Goal: Task Accomplishment & Management: Manage account settings

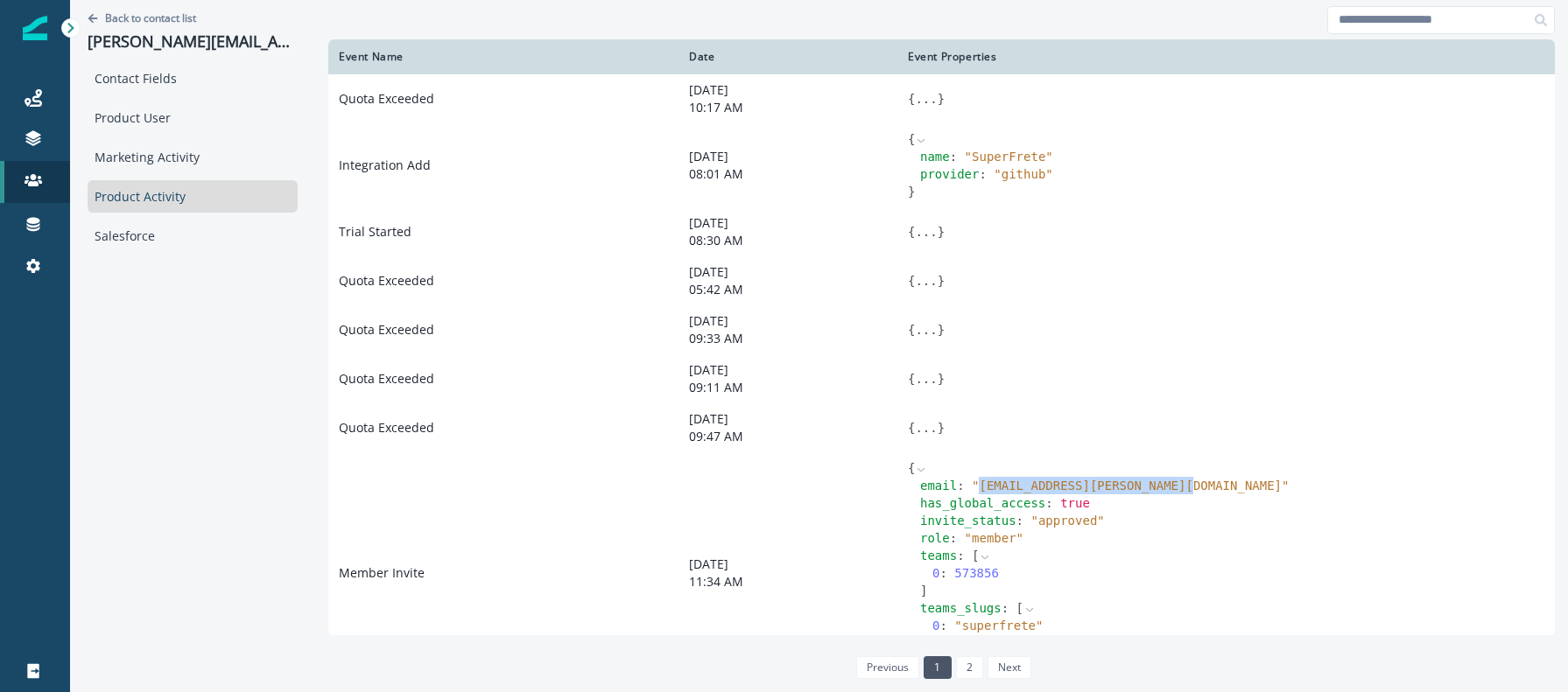
scroll to position [148, 0]
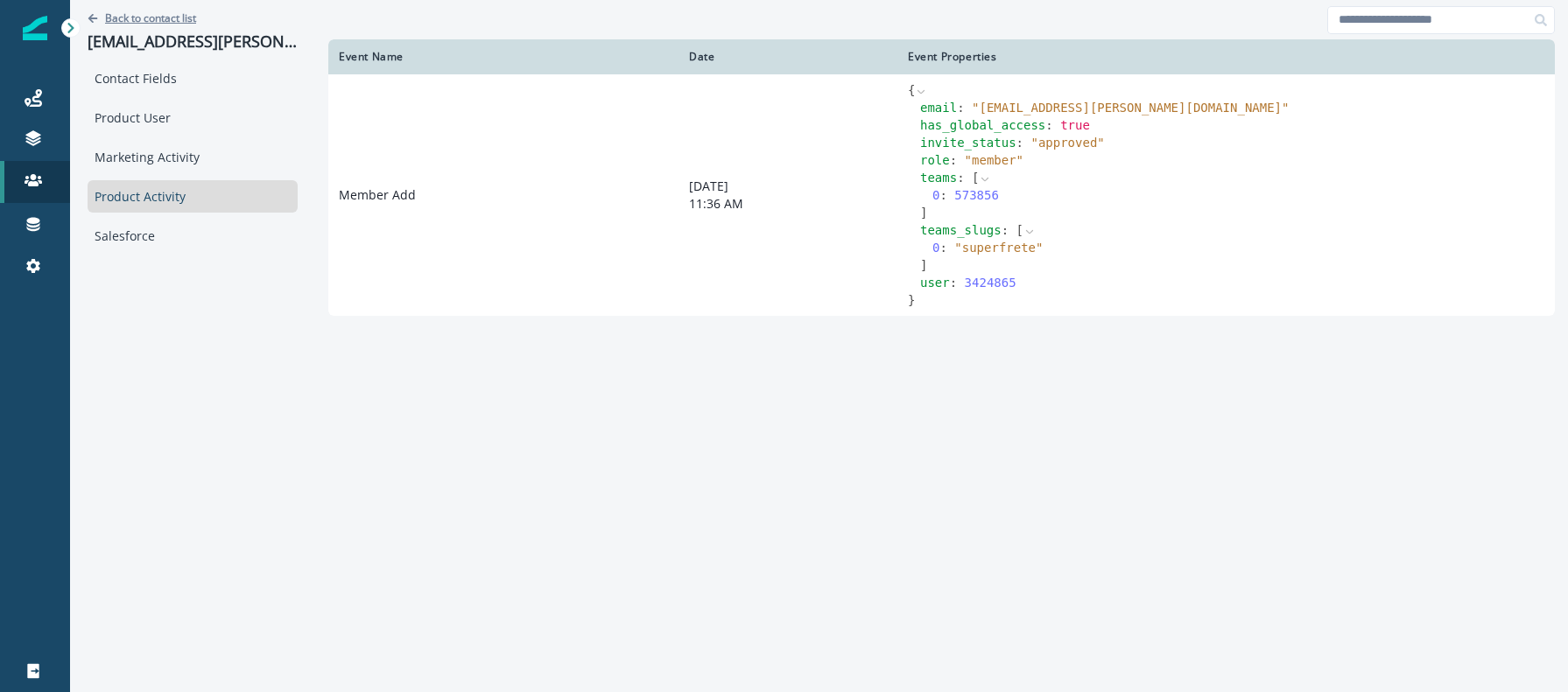
click at [186, 12] on p "Back to contact list" at bounding box center [150, 17] width 91 height 15
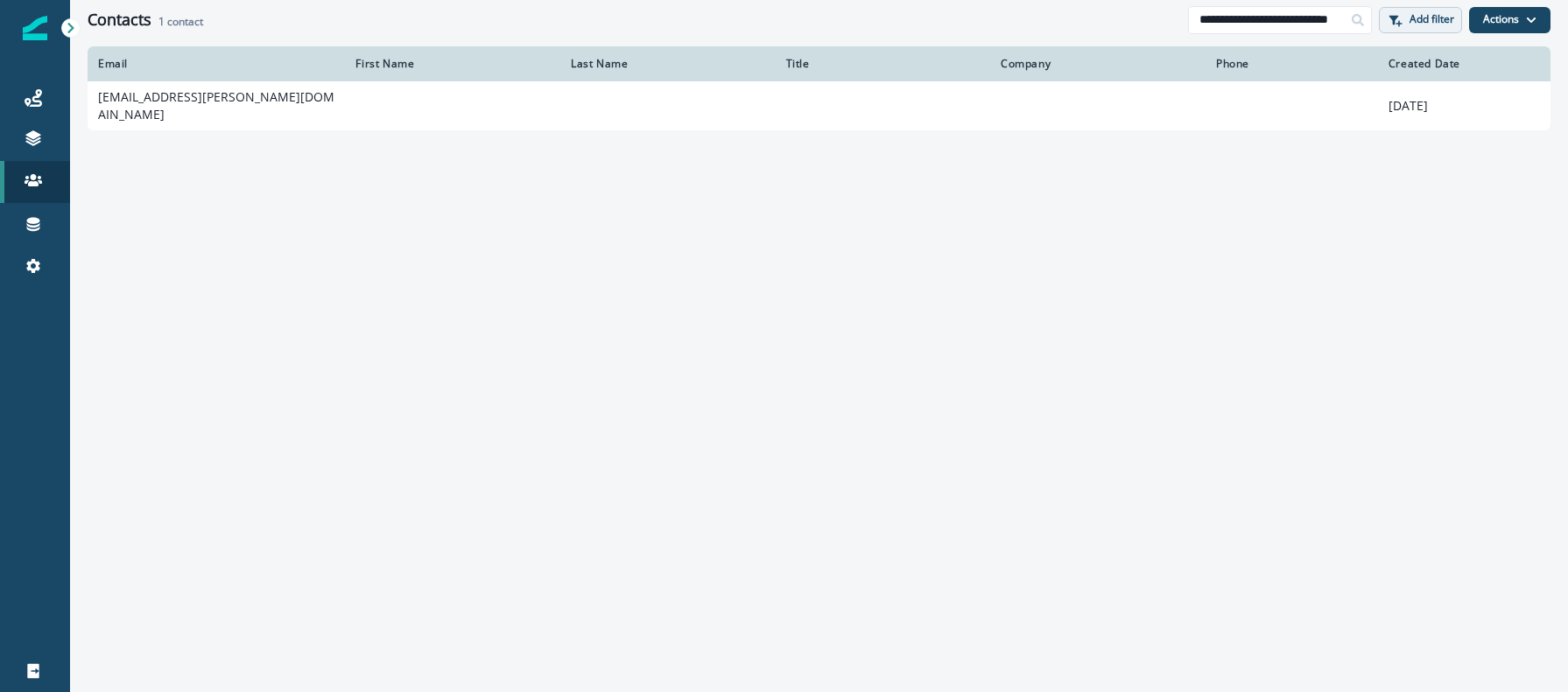
click at [1412, 22] on p "Add filter" at bounding box center [1431, 19] width 45 height 13
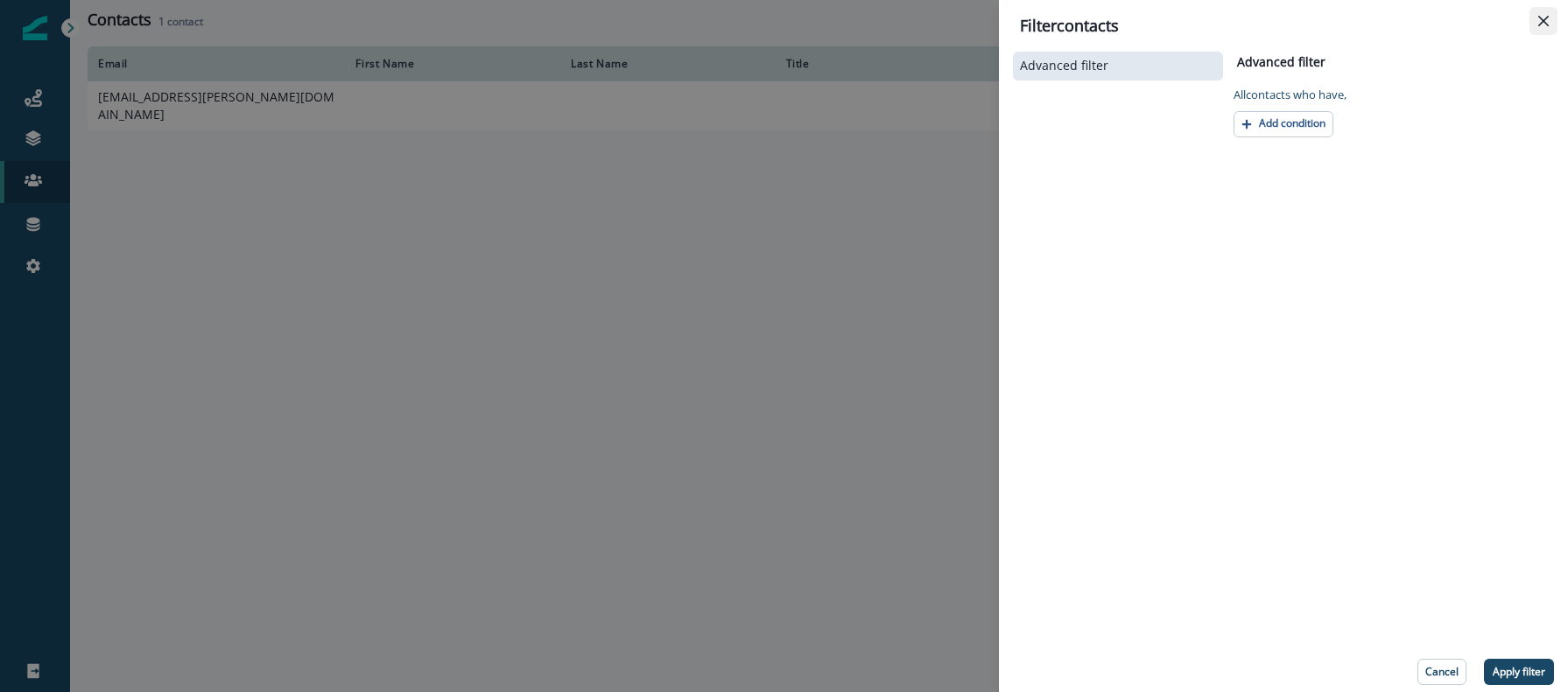
click at [1547, 23] on icon "Close" at bounding box center [1543, 20] width 11 height 11
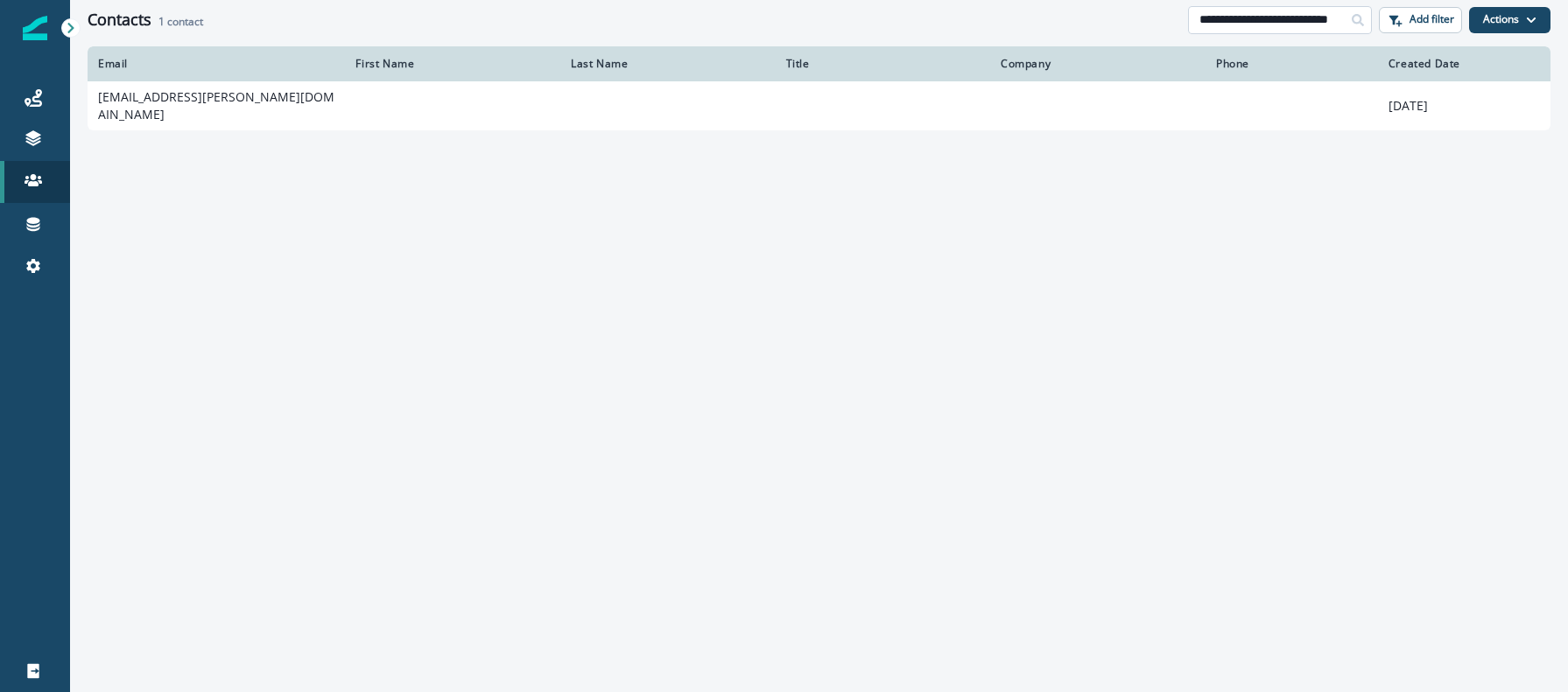
click at [1270, 13] on input "**********" at bounding box center [1279, 19] width 183 height 28
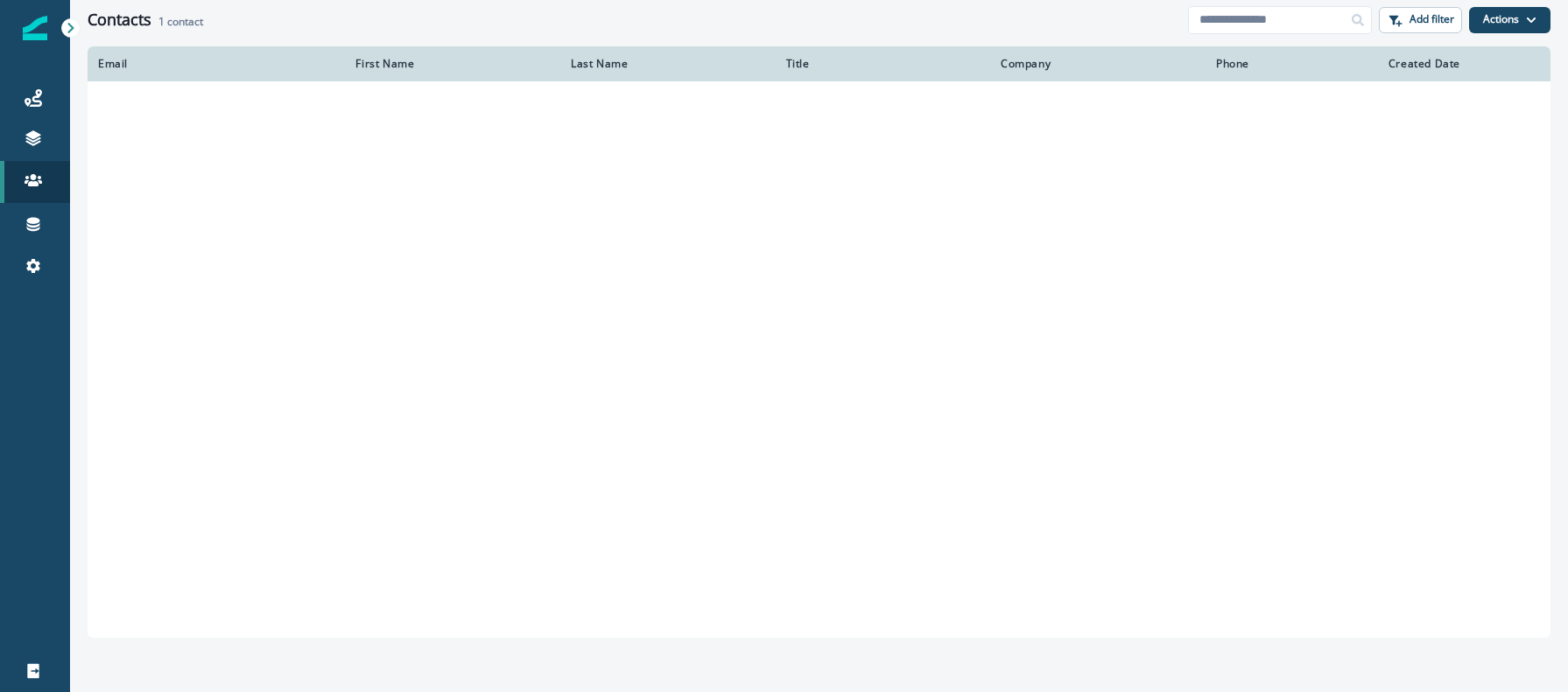
drag, startPoint x: 1269, startPoint y: 191, endPoint x: 1287, endPoint y: 181, distance: 20.6
click at [1269, 191] on td at bounding box center [1291, 190] width 173 height 44
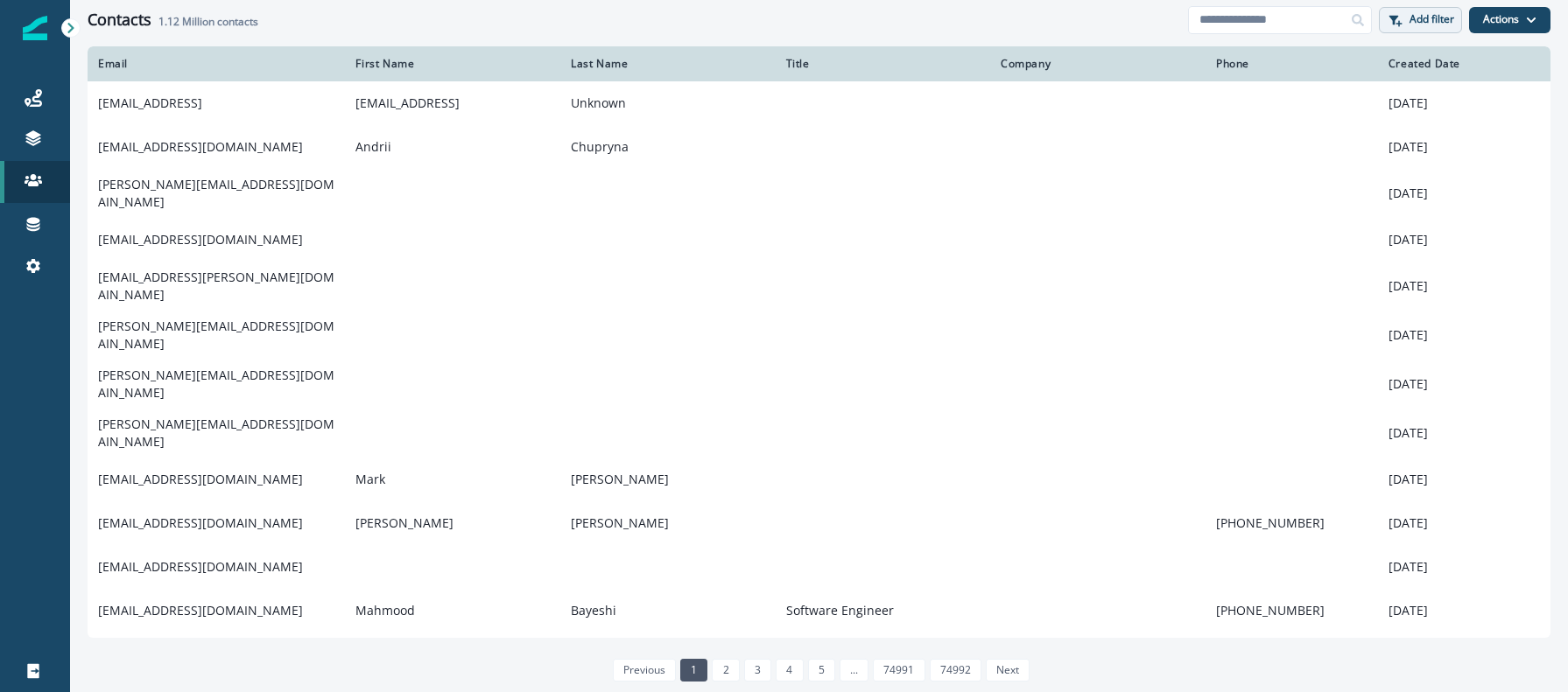
click at [1421, 29] on button "Add filter" at bounding box center [1421, 19] width 83 height 26
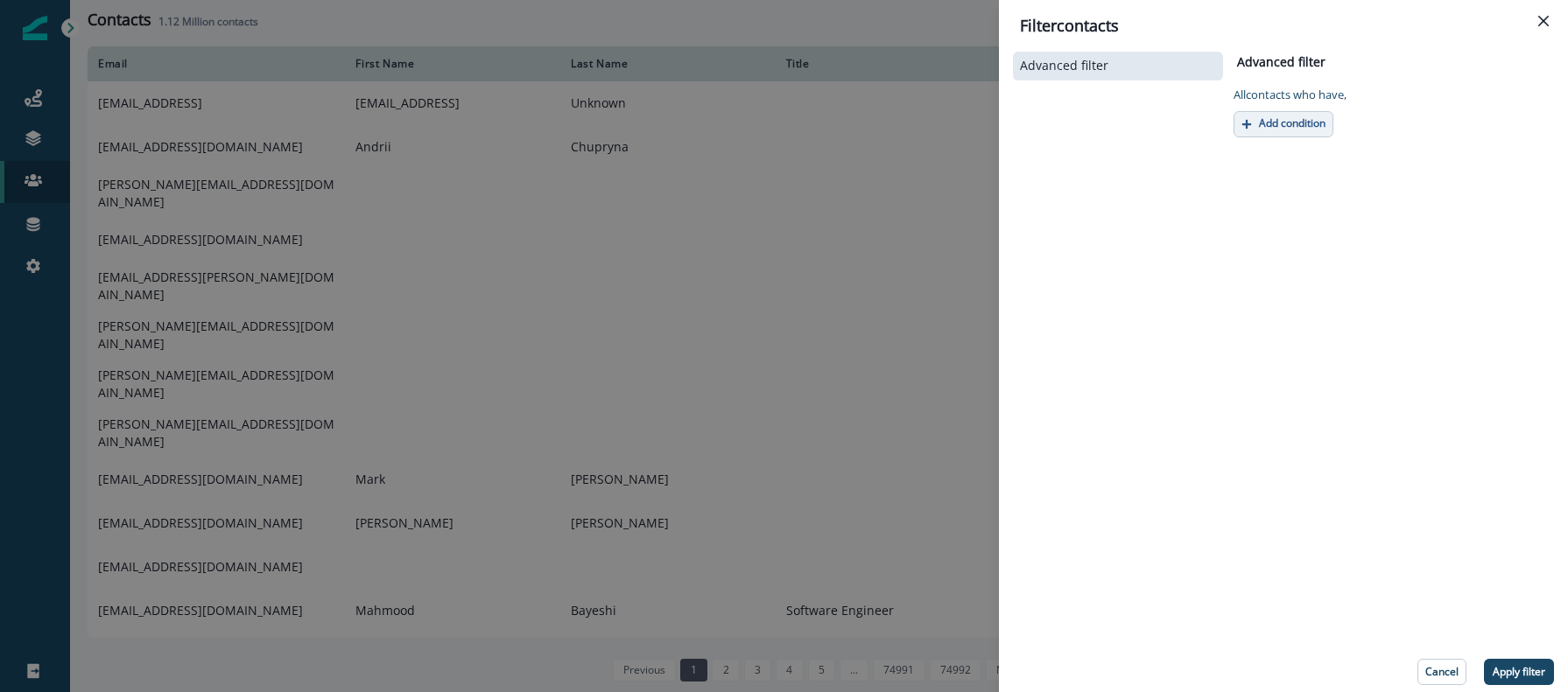
click at [1305, 136] on button "Add condition" at bounding box center [1283, 124] width 100 height 26
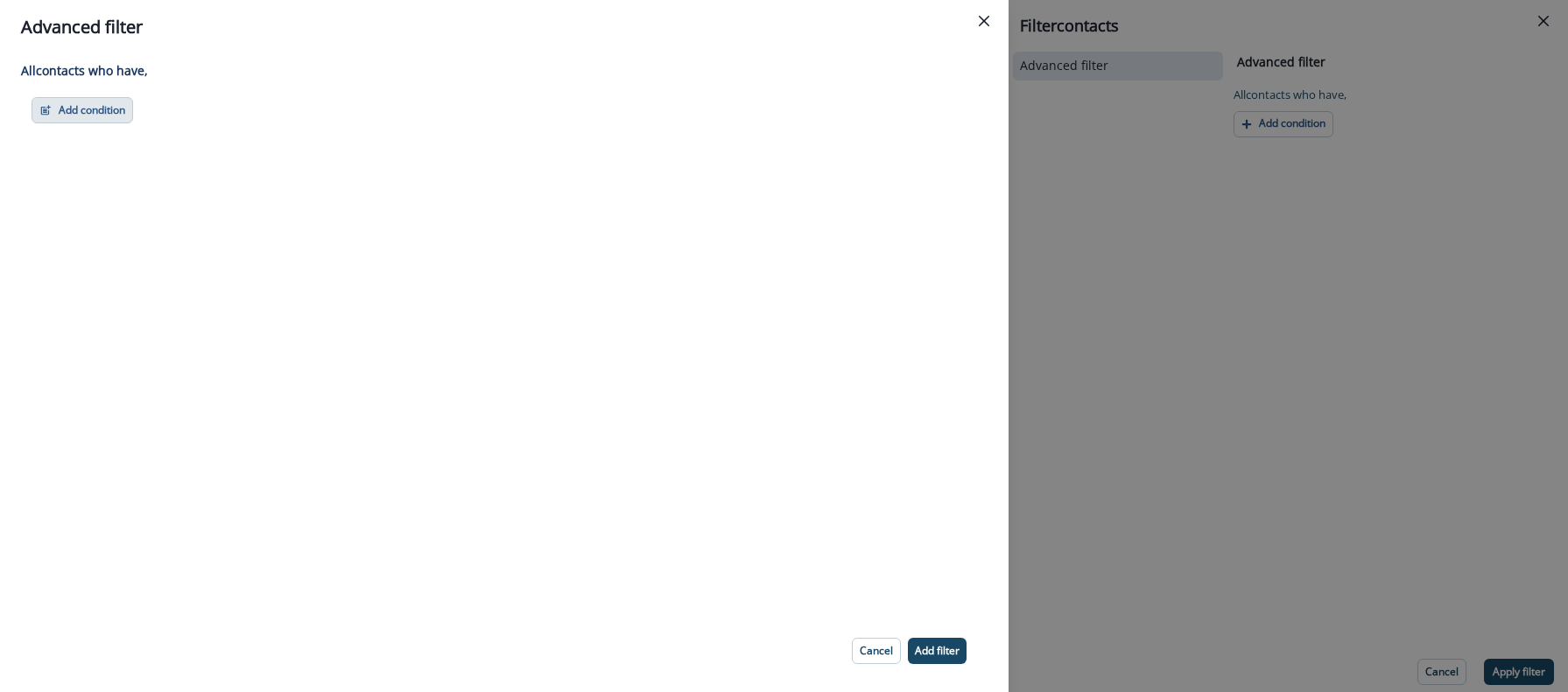
click at [100, 108] on button "Add condition" at bounding box center [82, 110] width 102 height 26
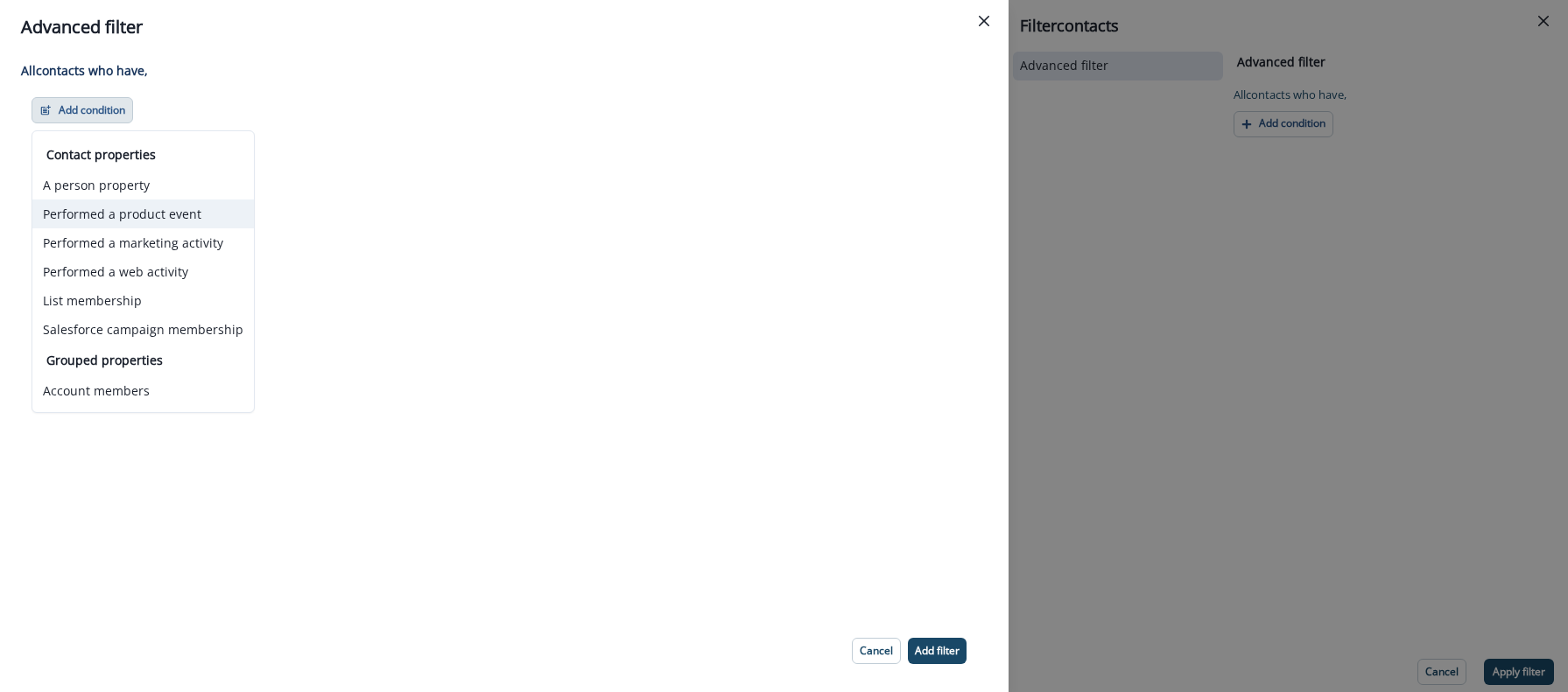
click at [120, 204] on button "Performed a product event" at bounding box center [143, 214] width 221 height 29
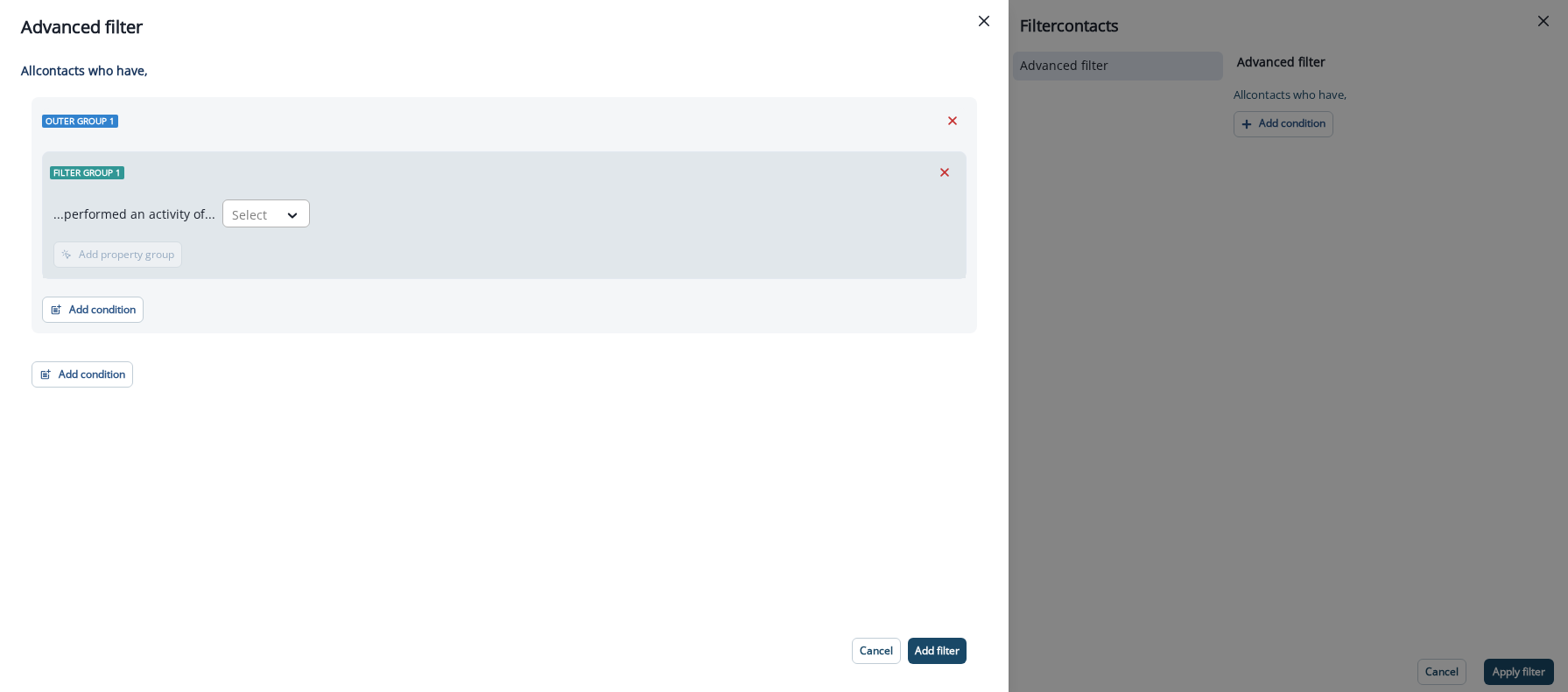
click at [258, 201] on div "Select" at bounding box center [250, 215] width 54 height 29
click at [294, 215] on icon at bounding box center [292, 215] width 16 height 17
click at [290, 216] on icon at bounding box center [292, 215] width 16 height 17
click at [352, 248] on div "...performed an activity of... Use Up and Down to choose options, press Enter t…" at bounding box center [504, 235] width 923 height 85
click at [987, 27] on button "Close" at bounding box center [983, 20] width 28 height 28
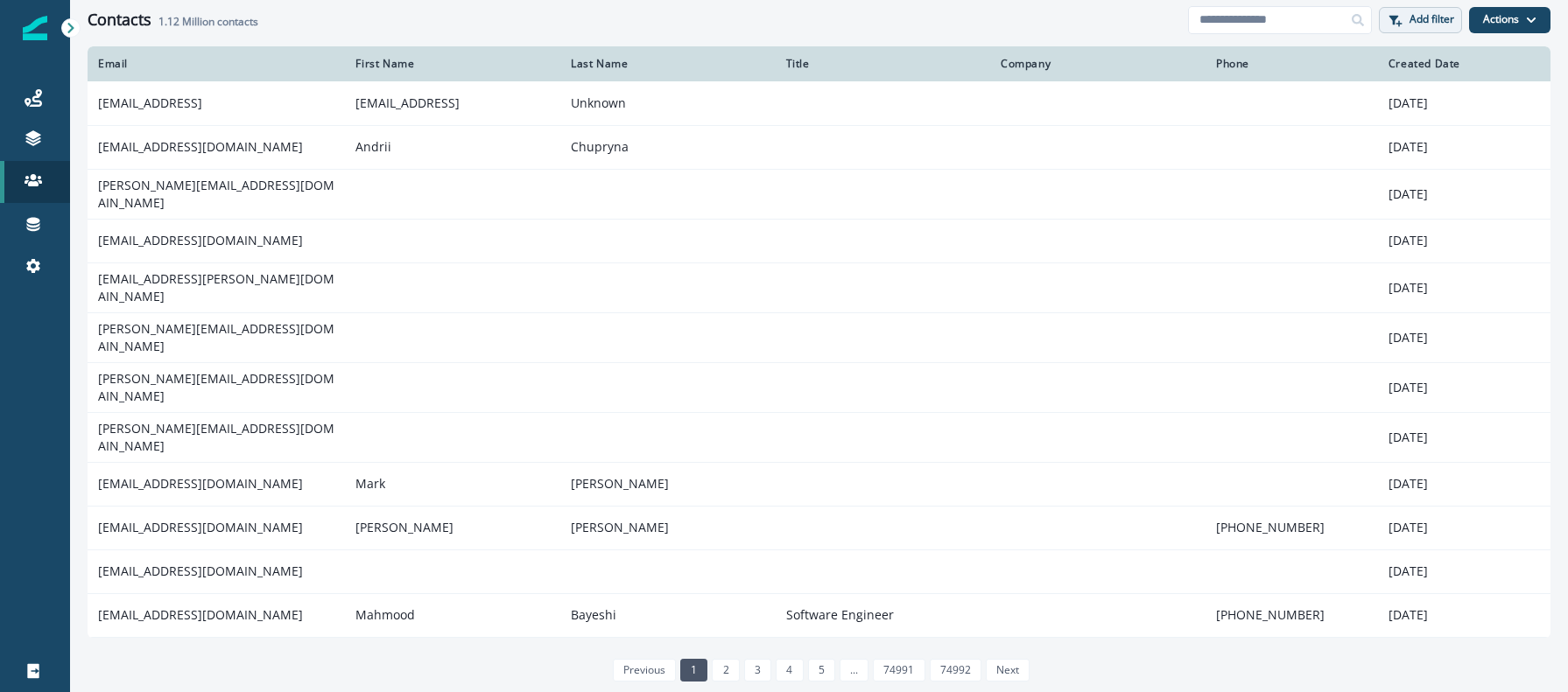
click at [1388, 29] on button "Add filter" at bounding box center [1421, 19] width 83 height 26
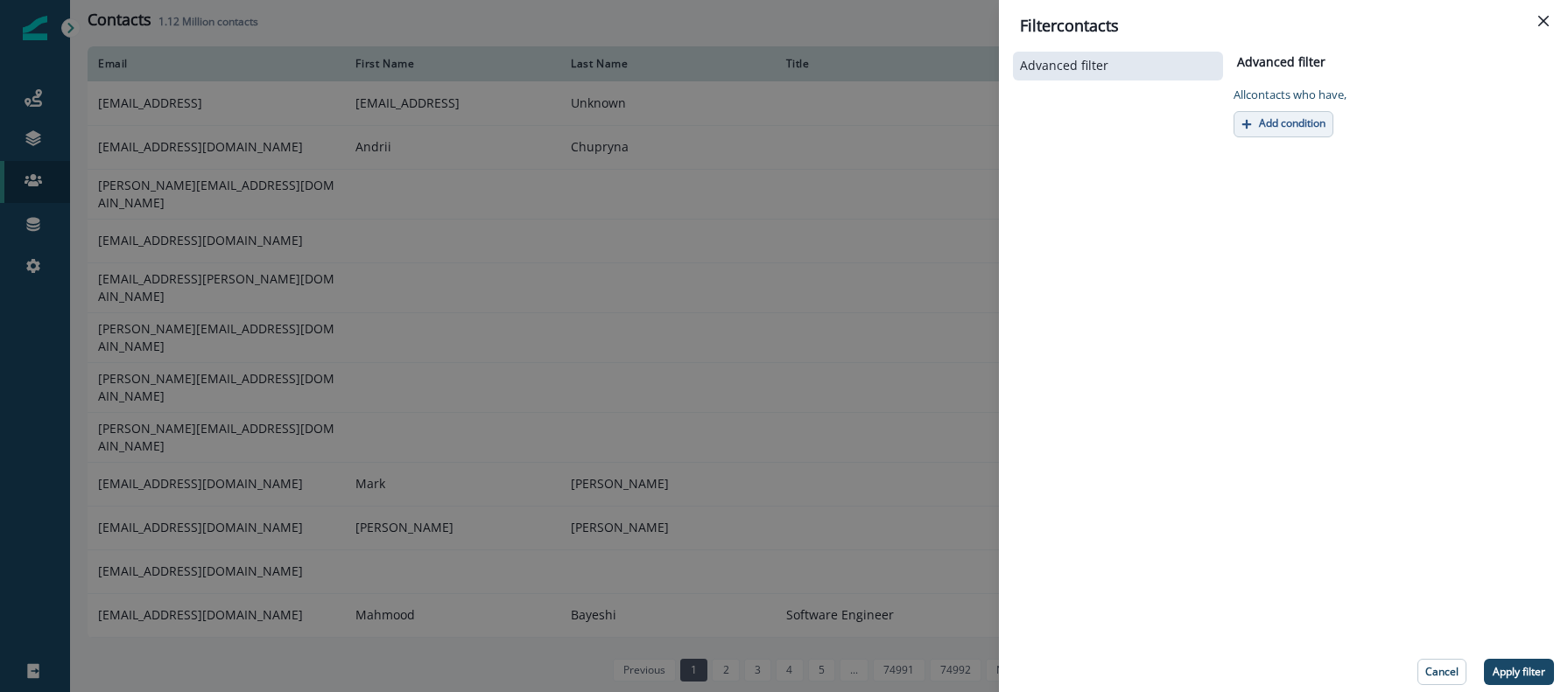
click at [1280, 117] on p "Add condition" at bounding box center [1291, 123] width 67 height 13
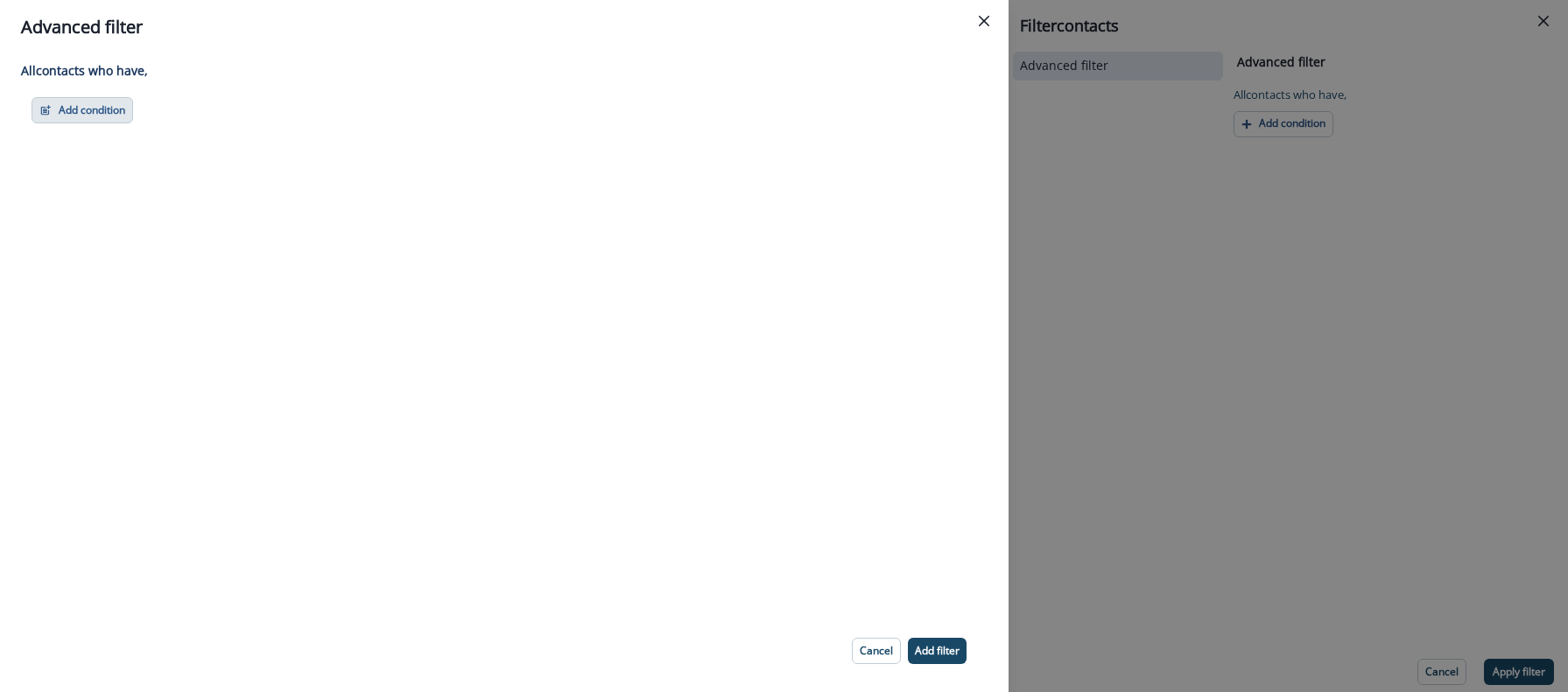
click at [120, 118] on button "Add condition" at bounding box center [82, 110] width 102 height 26
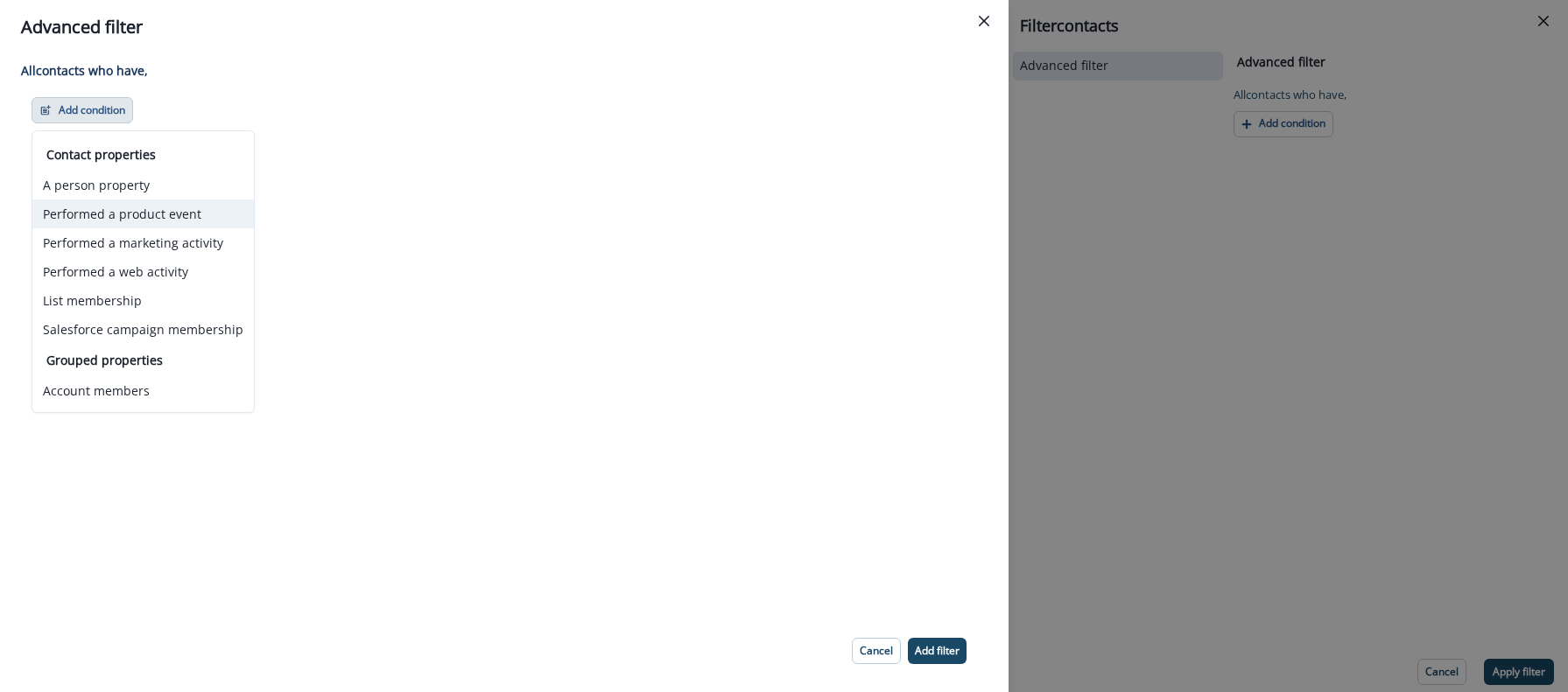
click at [155, 215] on button "Performed a product event" at bounding box center [143, 214] width 221 height 29
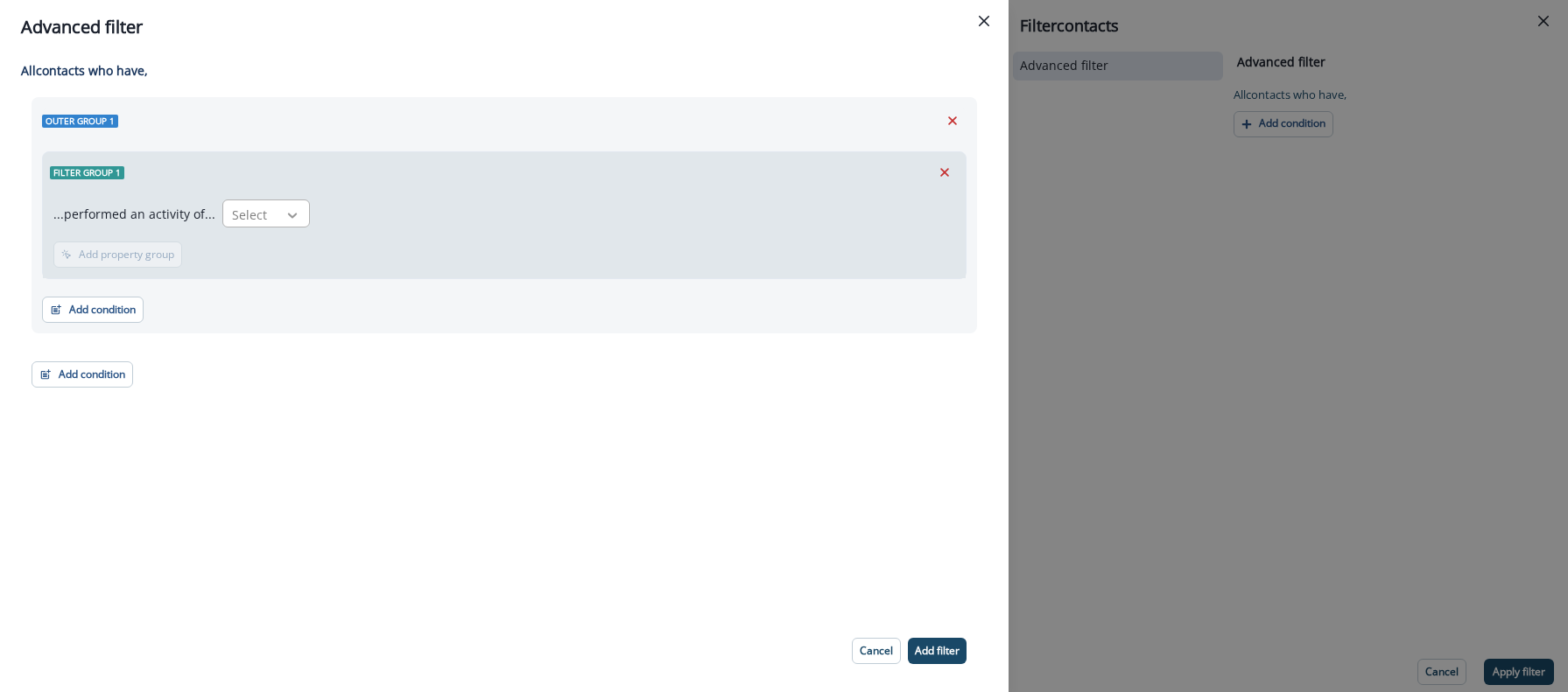
click at [285, 211] on icon at bounding box center [292, 215] width 16 height 17
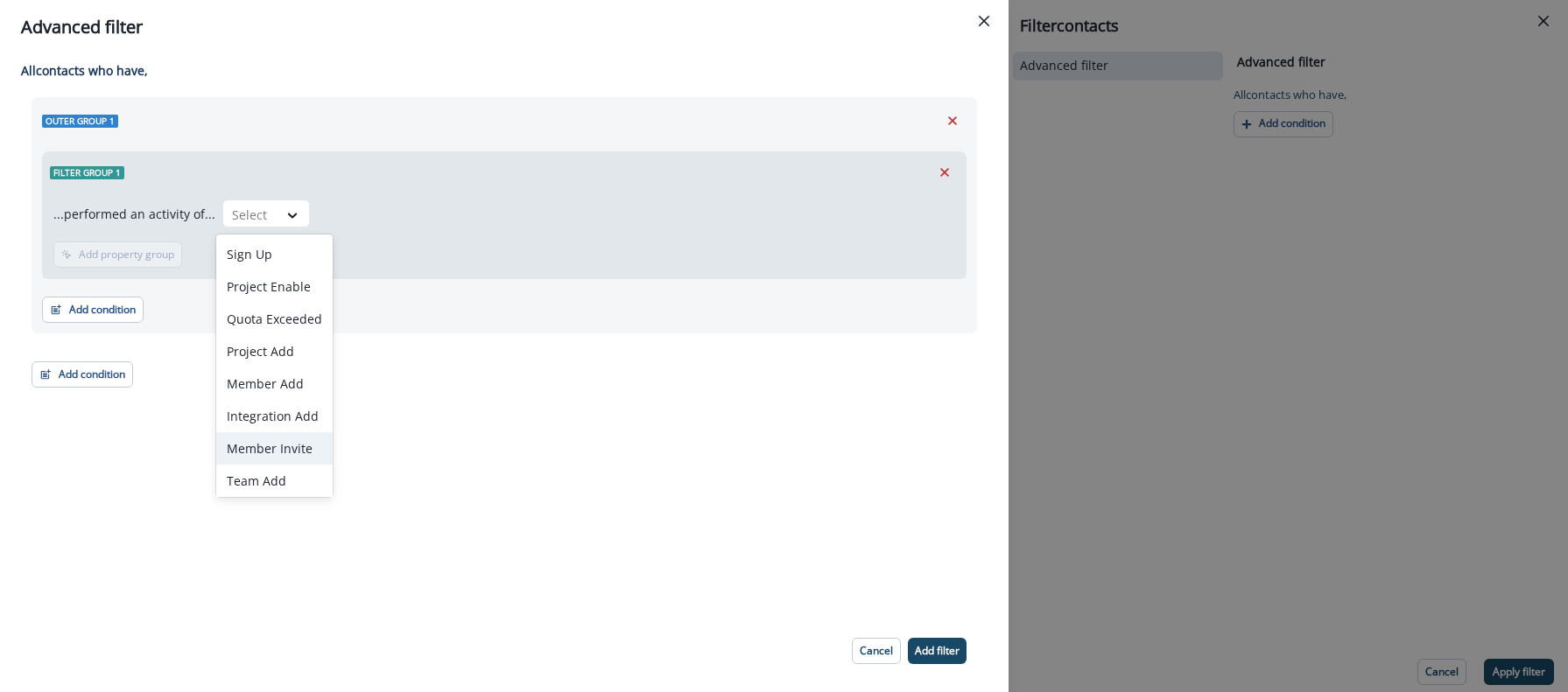
scroll to position [36, 0]
click at [269, 471] on div "Trial Started" at bounding box center [275, 477] width 116 height 32
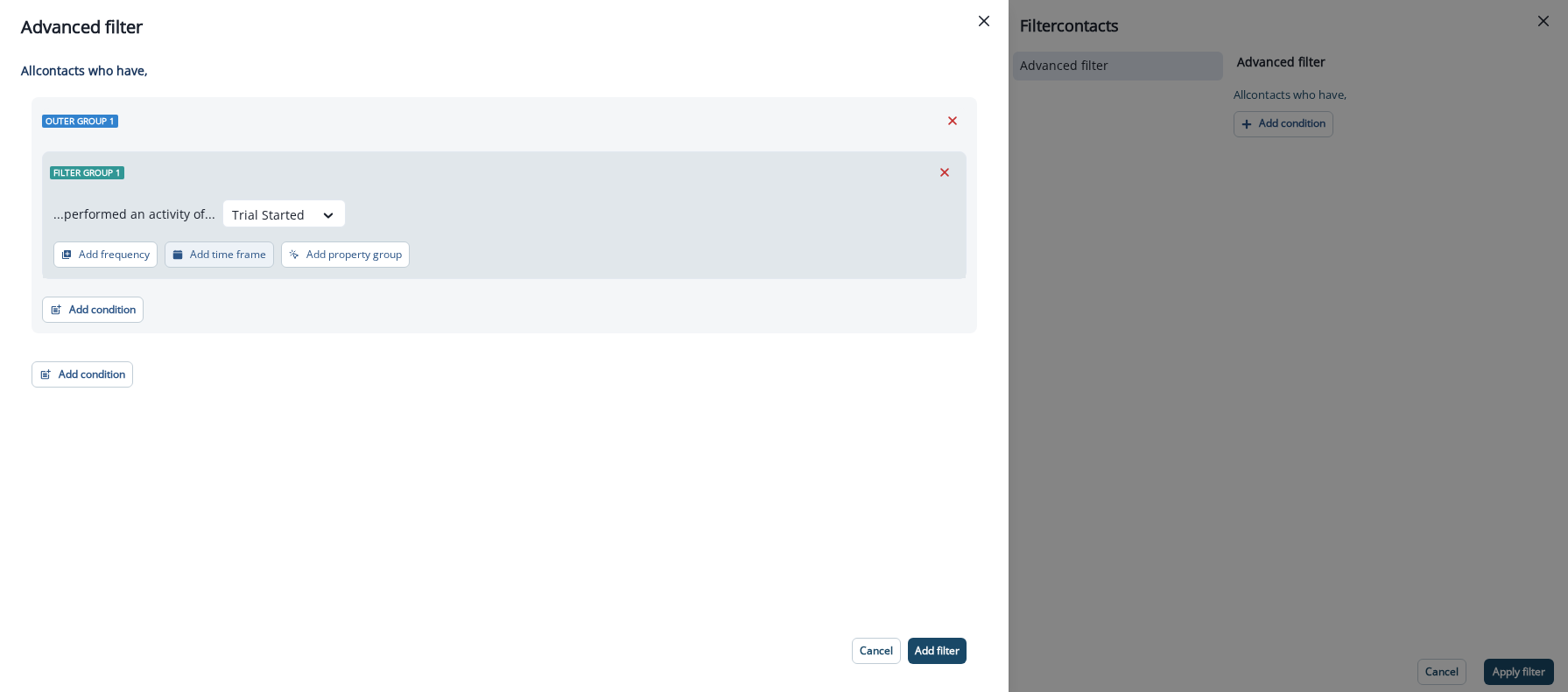
click at [203, 257] on p "Add time frame" at bounding box center [228, 254] width 76 height 13
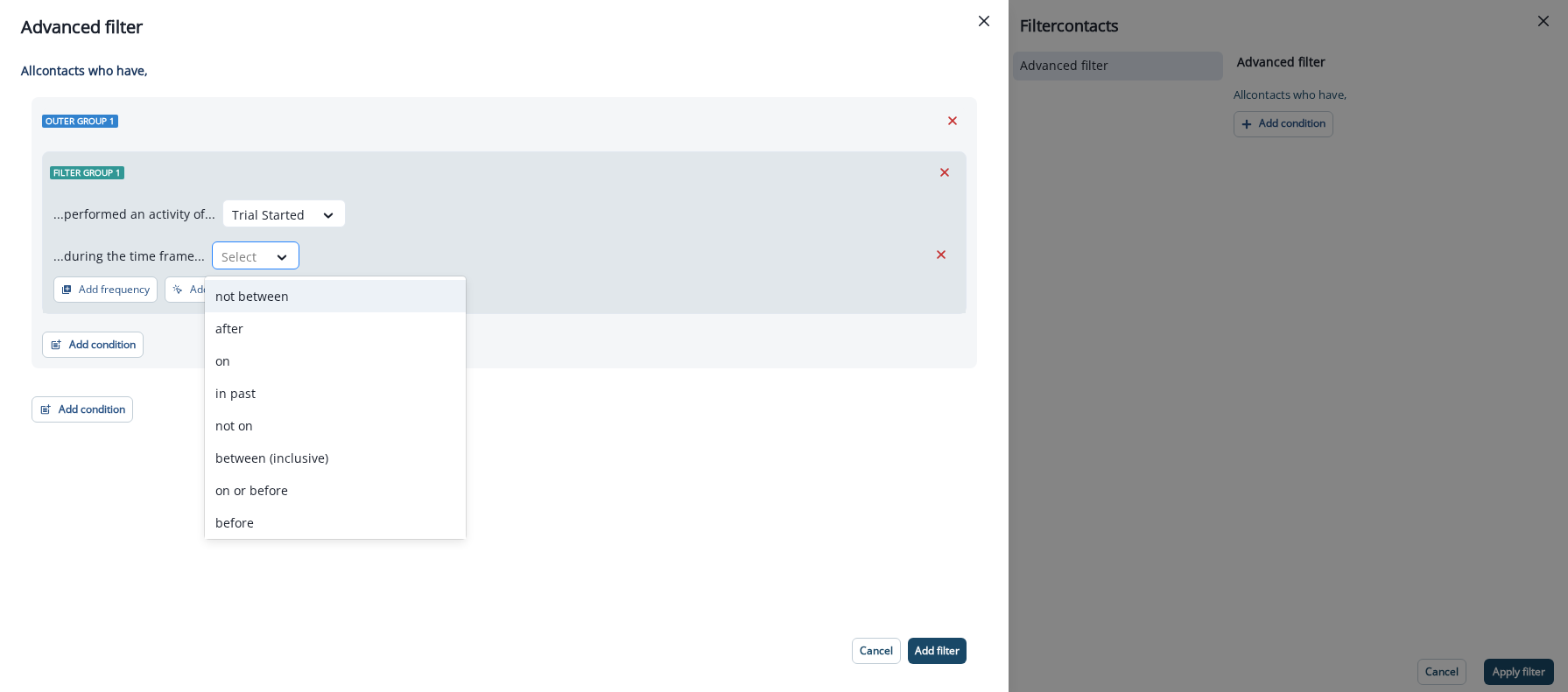
click at [255, 261] on div "Select" at bounding box center [240, 257] width 54 height 29
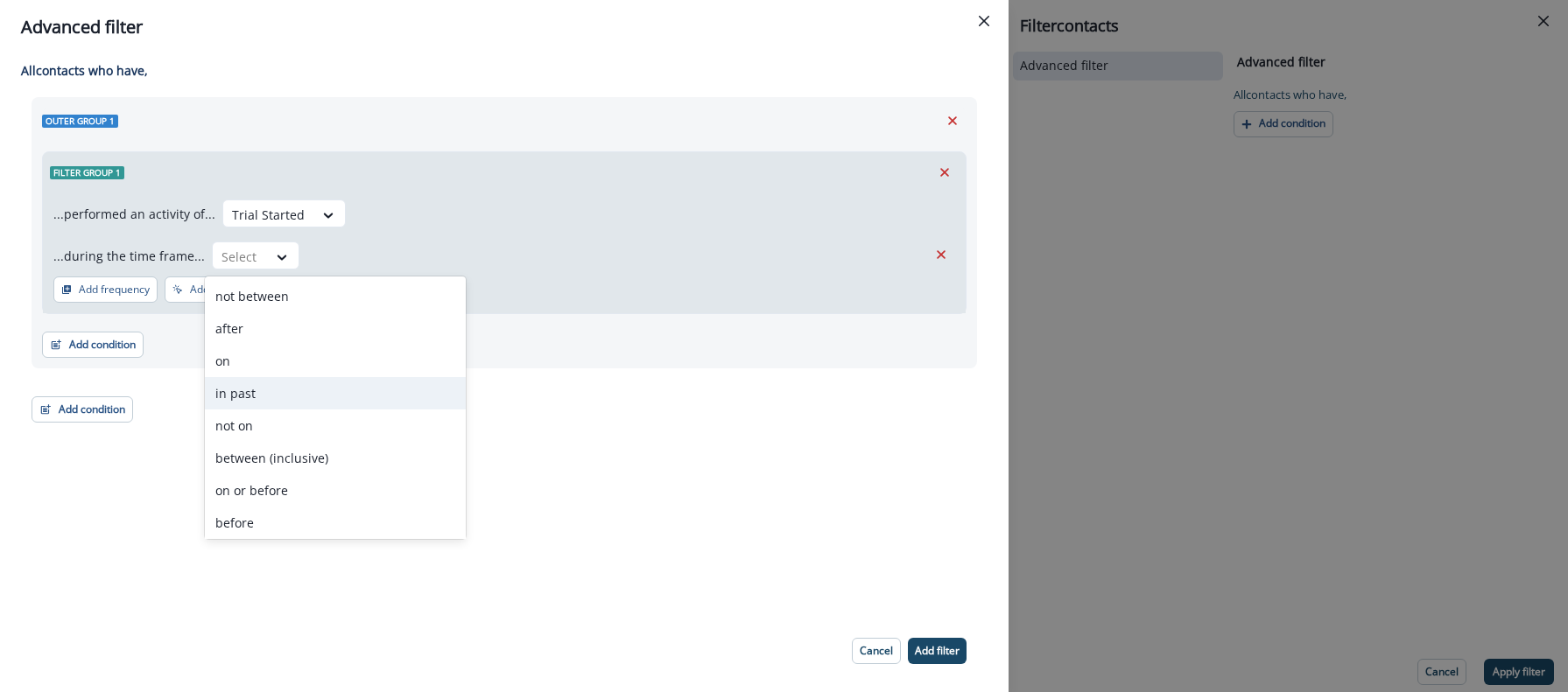
click at [249, 397] on div "in past" at bounding box center [335, 393] width 261 height 32
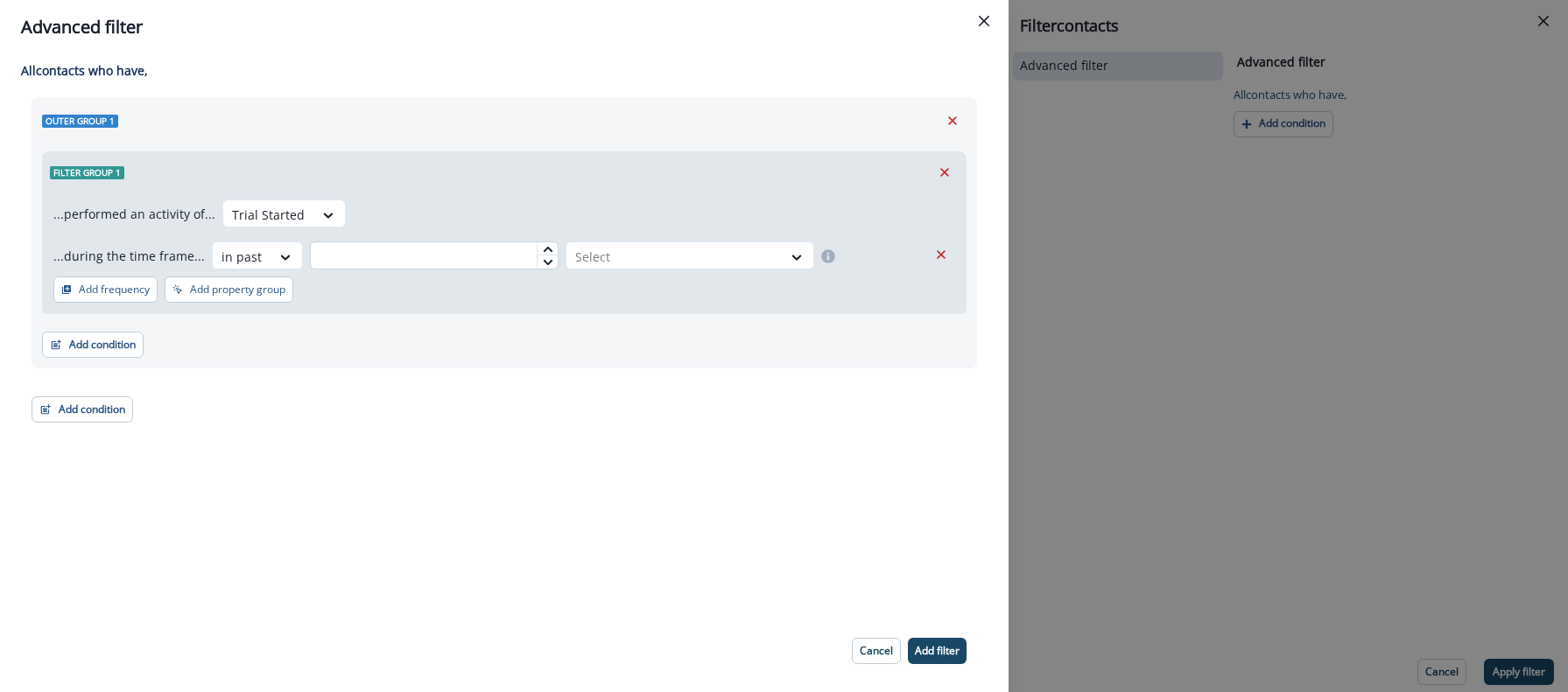
click at [475, 262] on input "text" at bounding box center [434, 255] width 248 height 28
type input "*"
click at [610, 273] on div "...performed an activity of... Trial Started ...during the time frame... in pas…" at bounding box center [504, 252] width 923 height 120
click at [613, 263] on div at bounding box center [674, 256] width 198 height 22
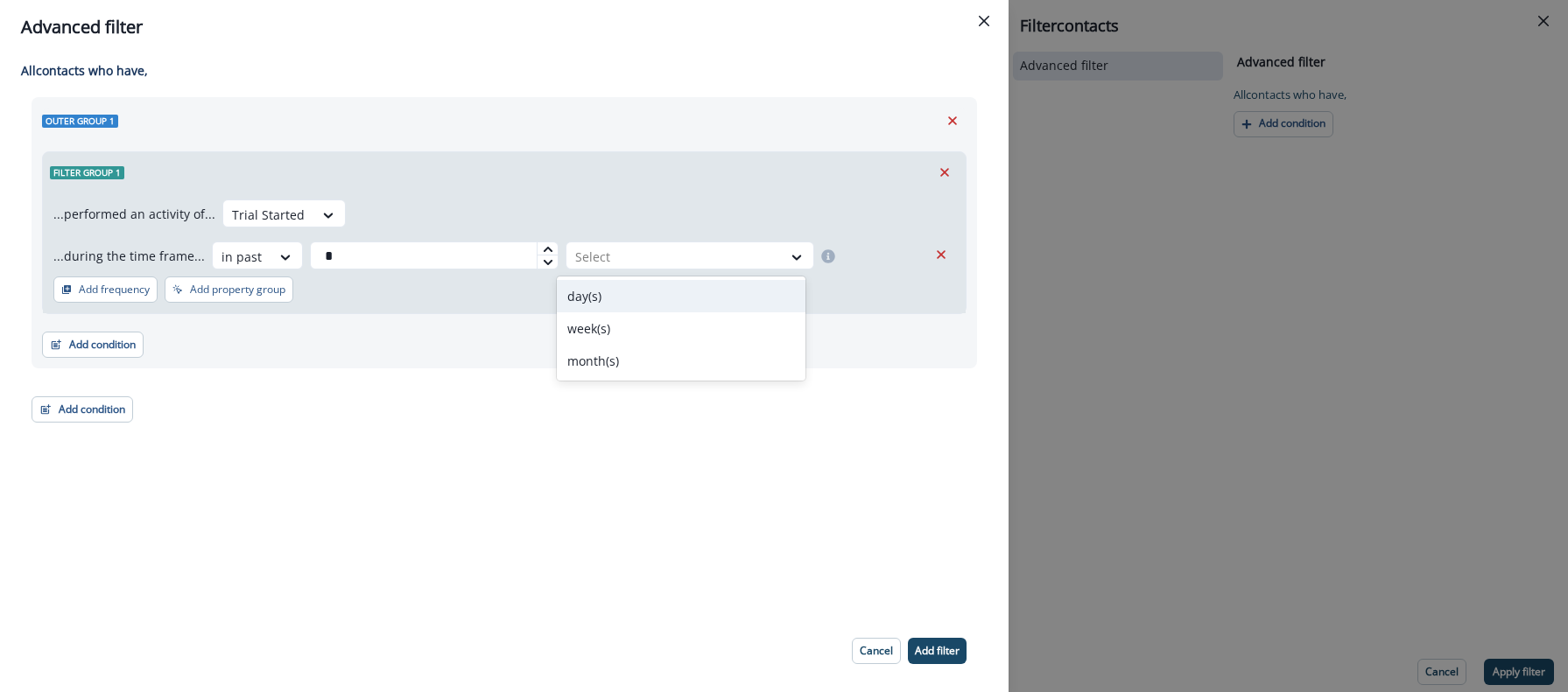
click at [607, 290] on div "day(s)" at bounding box center [681, 296] width 248 height 32
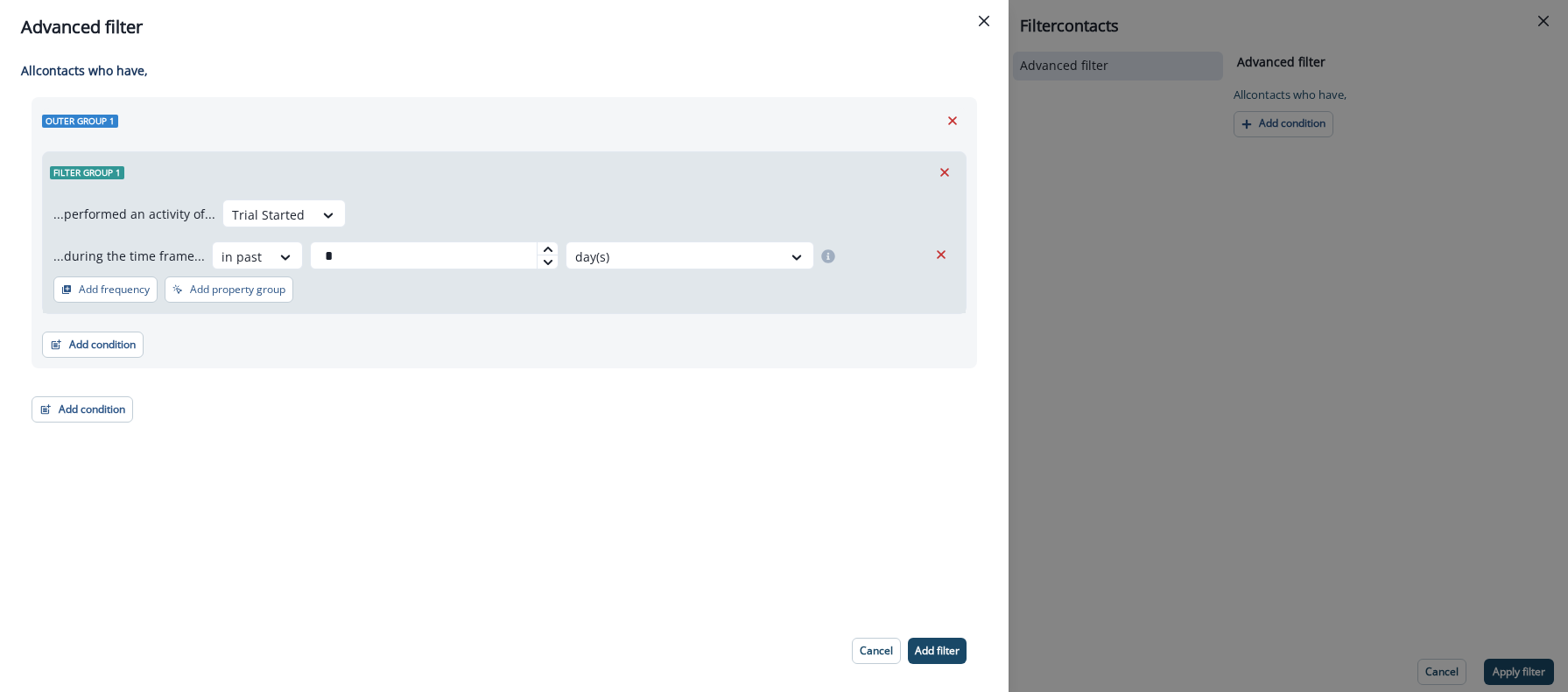
click at [527, 299] on div "...performed an activity of... Trial Started ...during the time frame... in pas…" at bounding box center [504, 252] width 923 height 120
click at [935, 656] on p "Add filter" at bounding box center [937, 651] width 45 height 13
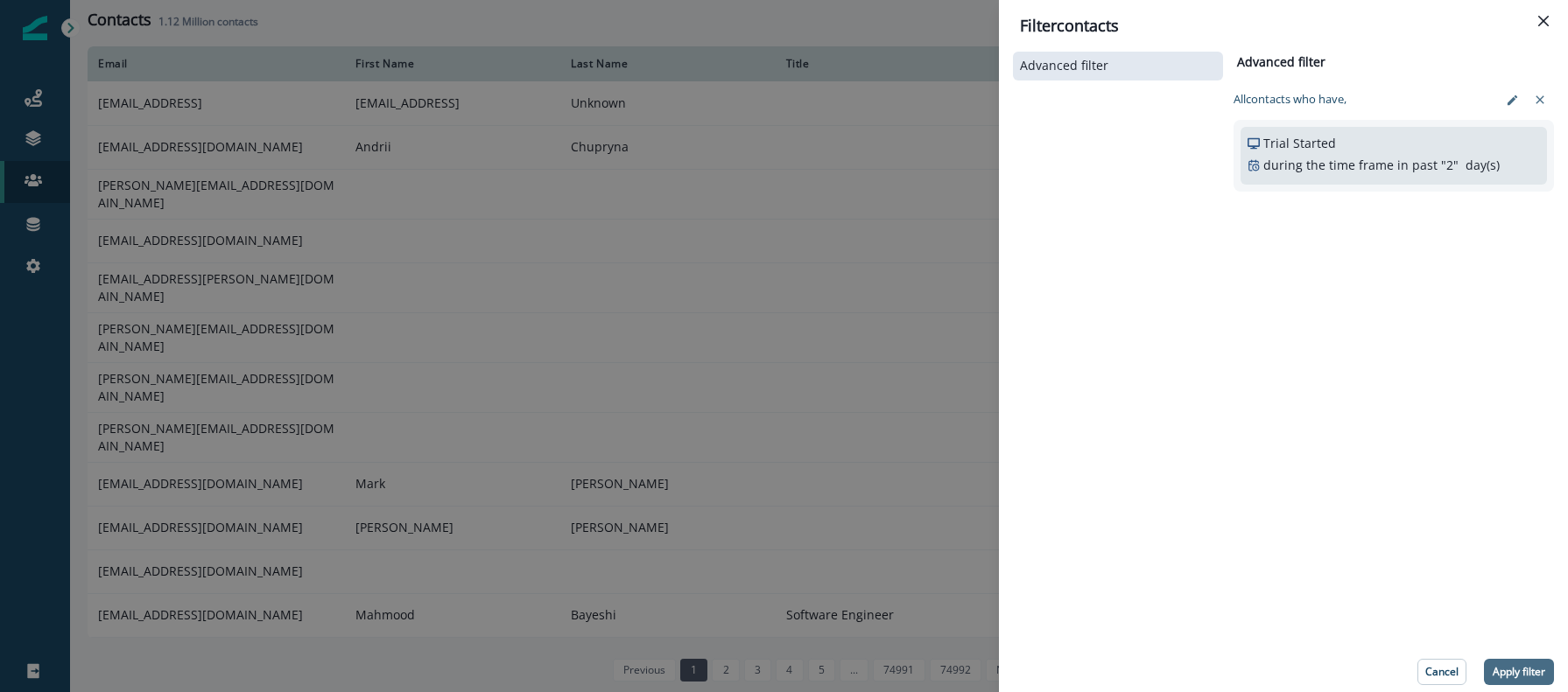
click at [1516, 668] on p "Apply filter" at bounding box center [1519, 672] width 52 height 13
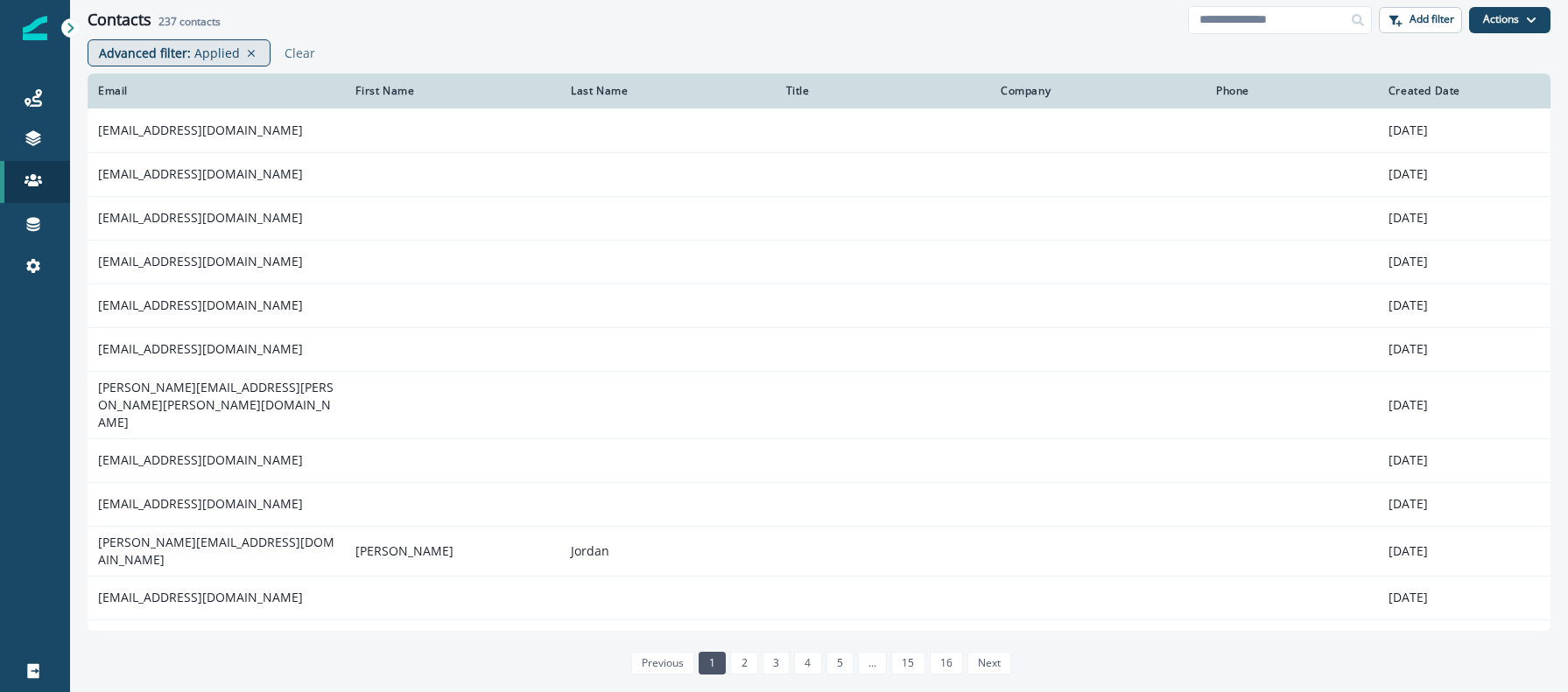
click at [211, 49] on p "Applied" at bounding box center [216, 52] width 46 height 18
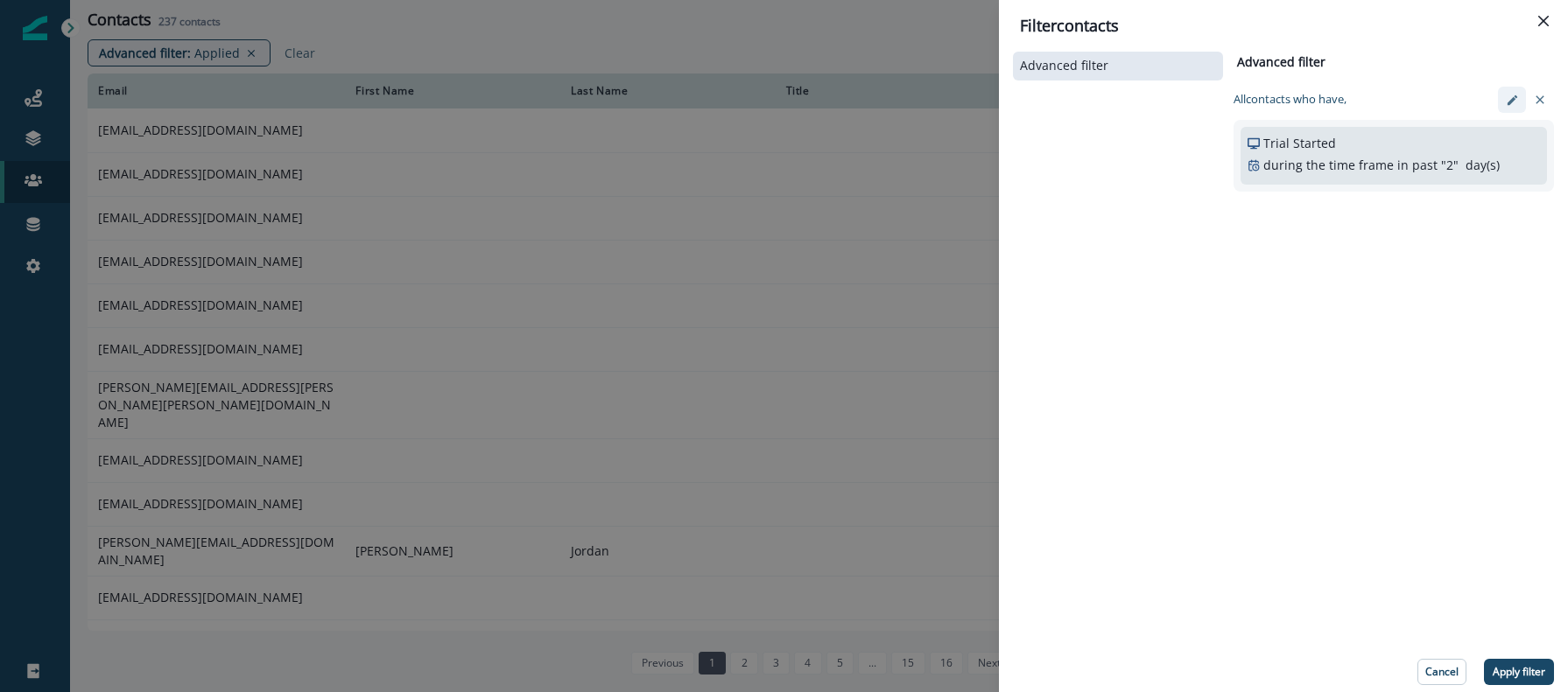
click at [1512, 100] on icon "edit-filter" at bounding box center [1511, 99] width 10 height 10
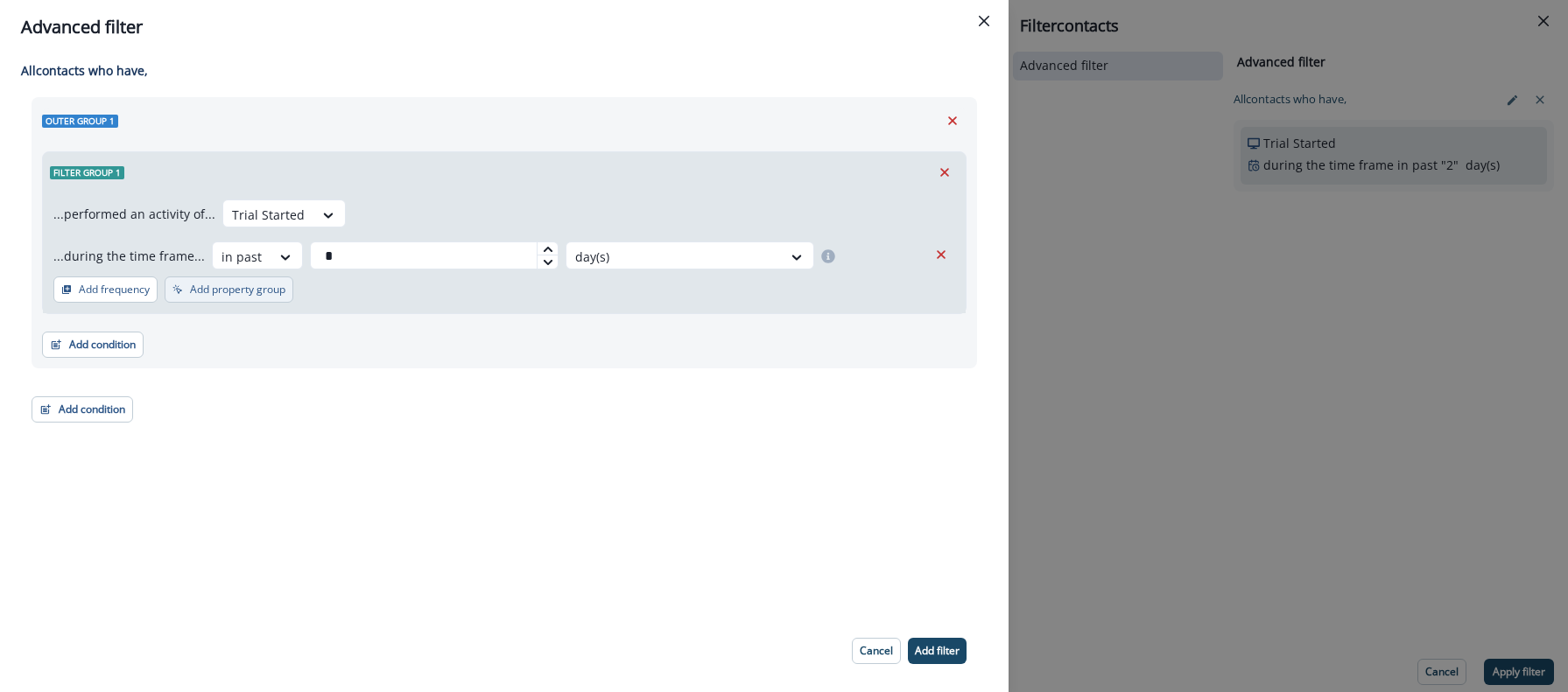
click at [195, 289] on p "Add property group" at bounding box center [238, 289] width 95 height 13
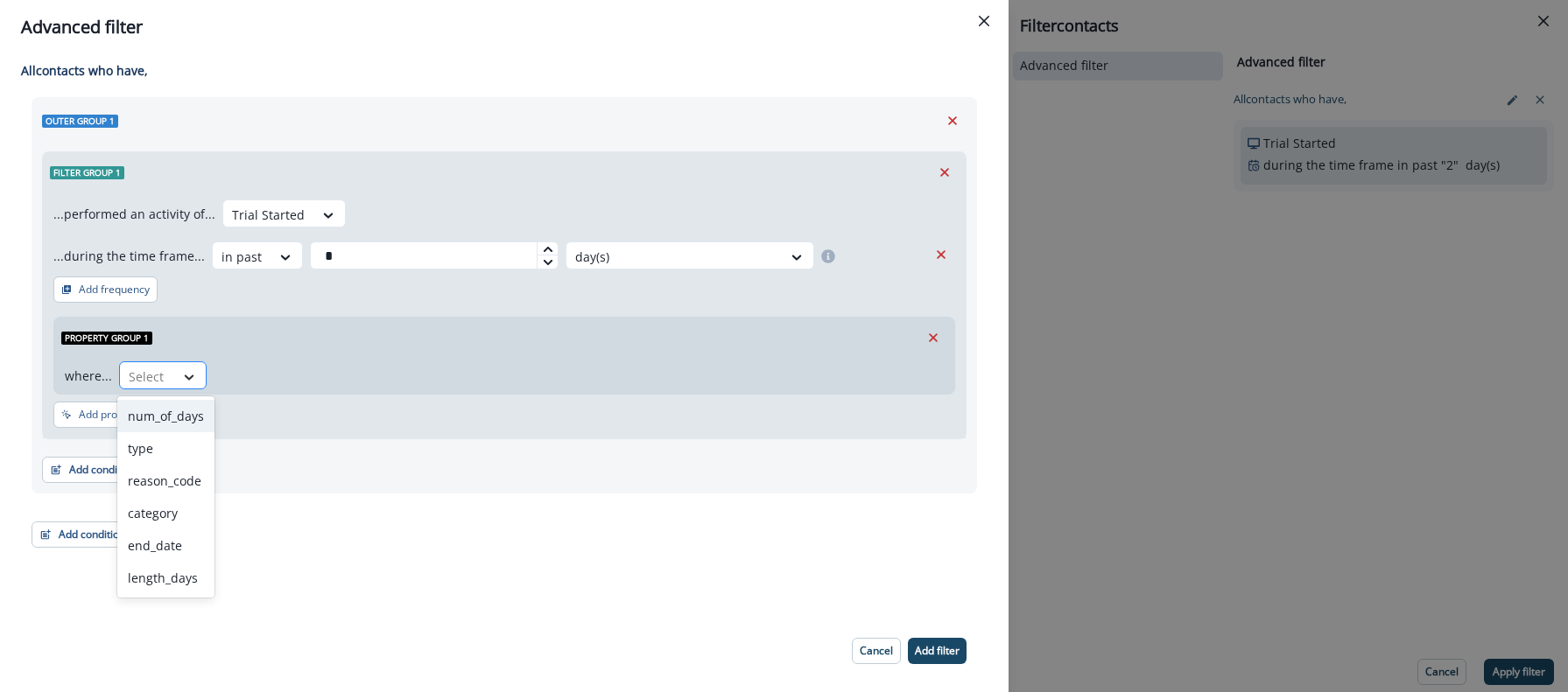
click at [184, 369] on icon at bounding box center [189, 378] width 16 height 17
click at [159, 511] on div "category" at bounding box center [166, 512] width 97 height 32
drag, startPoint x: 245, startPoint y: 391, endPoint x: 254, endPoint y: 380, distance: 14.2
click at [249, 388] on div "where... option category, selected. category Select" at bounding box center [504, 376] width 899 height 36
click at [179, 380] on div at bounding box center [153, 377] width 49 height 22
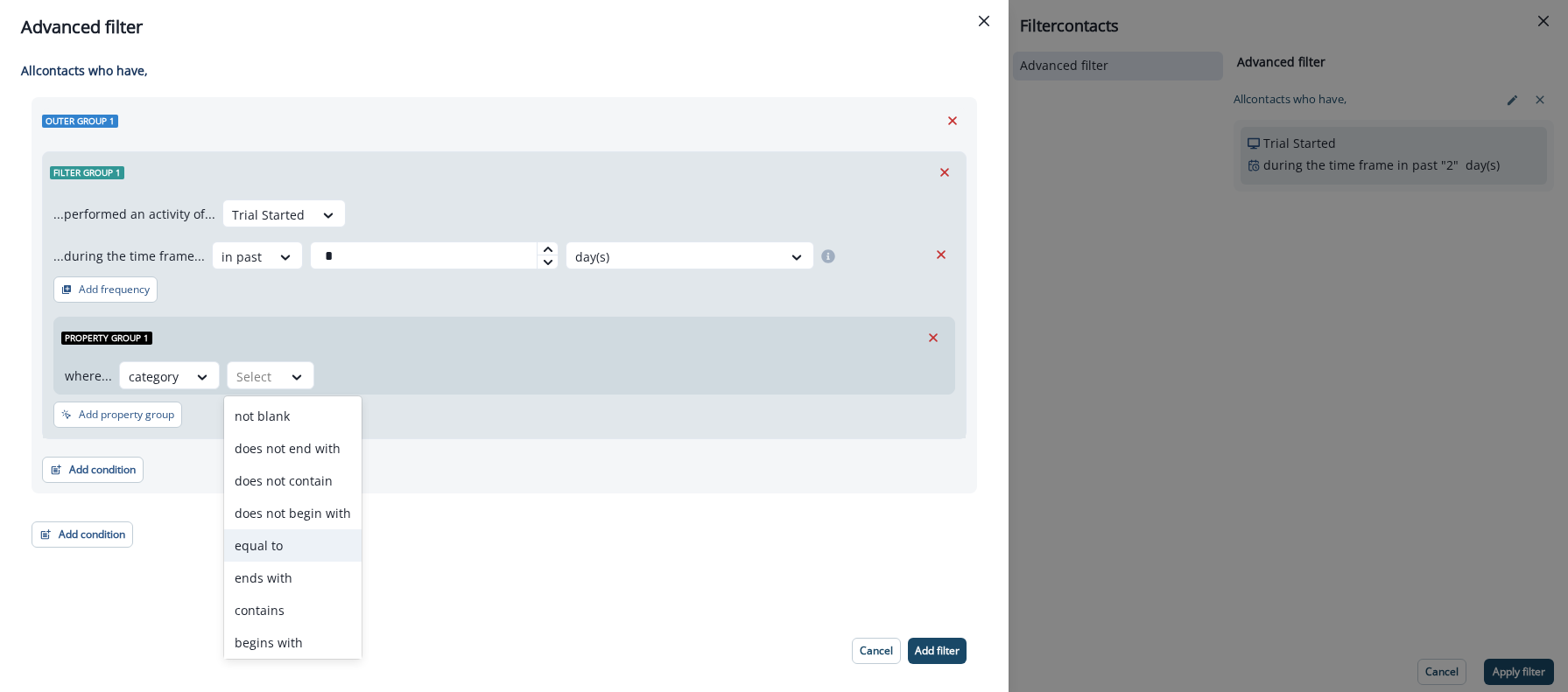
click at [273, 537] on div "equal to" at bounding box center [293, 545] width 138 height 32
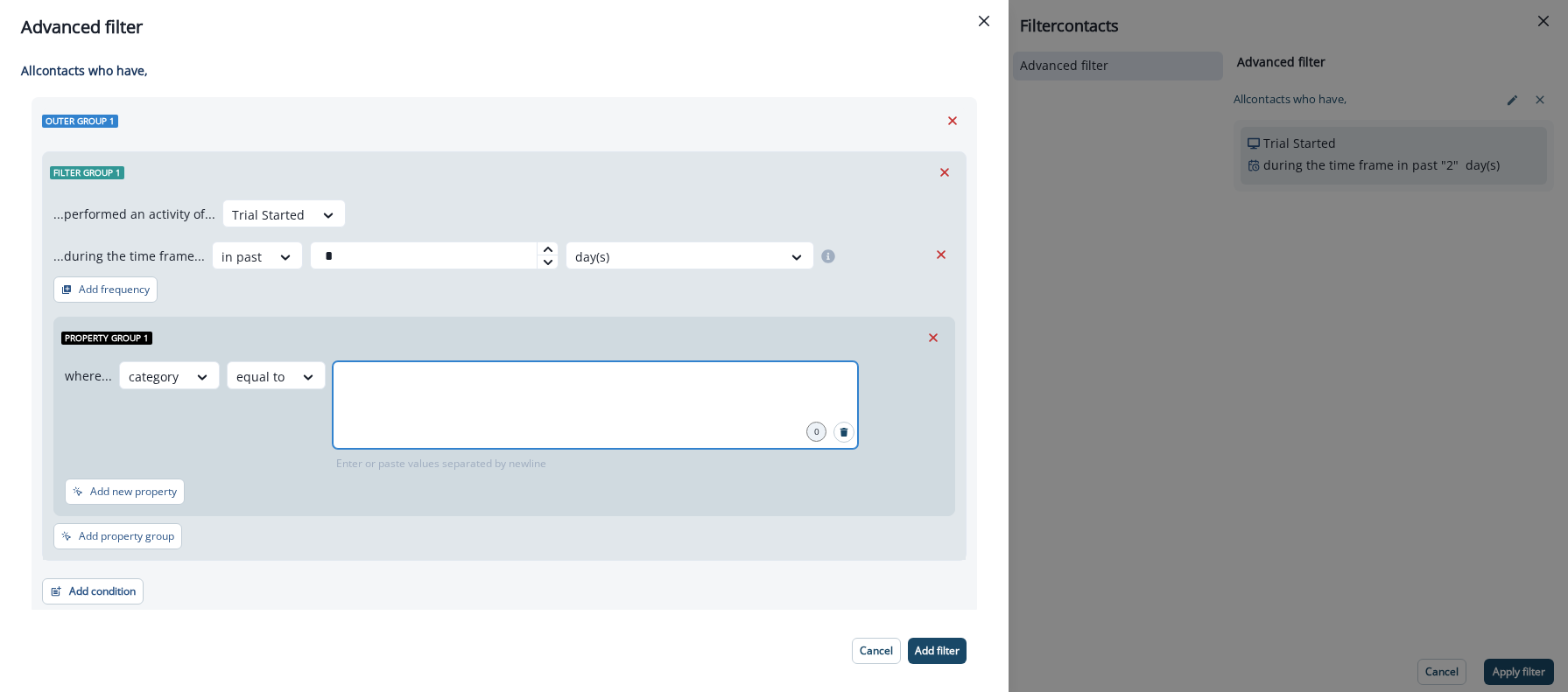
click at [380, 400] on input "text" at bounding box center [595, 383] width 520 height 35
type input "**"
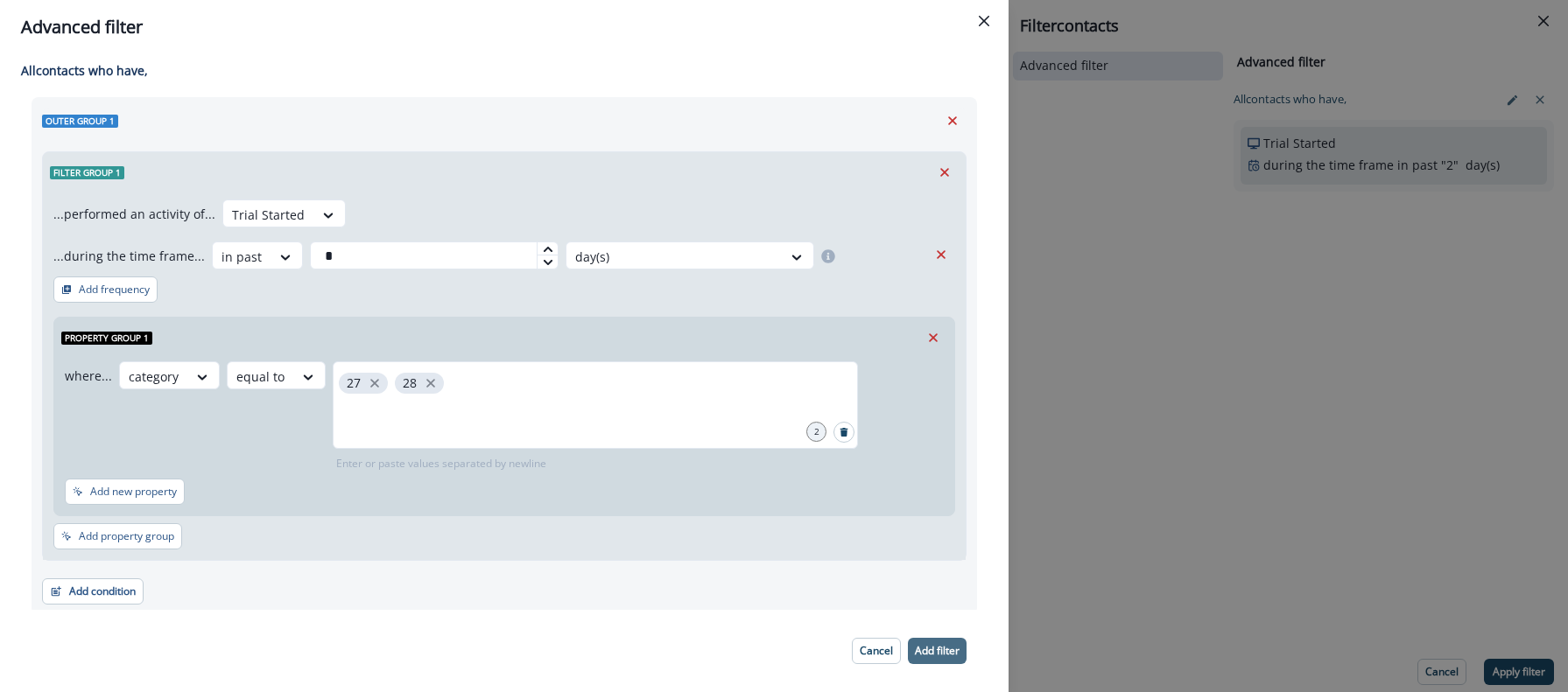
click at [952, 651] on p "Add filter" at bounding box center [937, 651] width 45 height 13
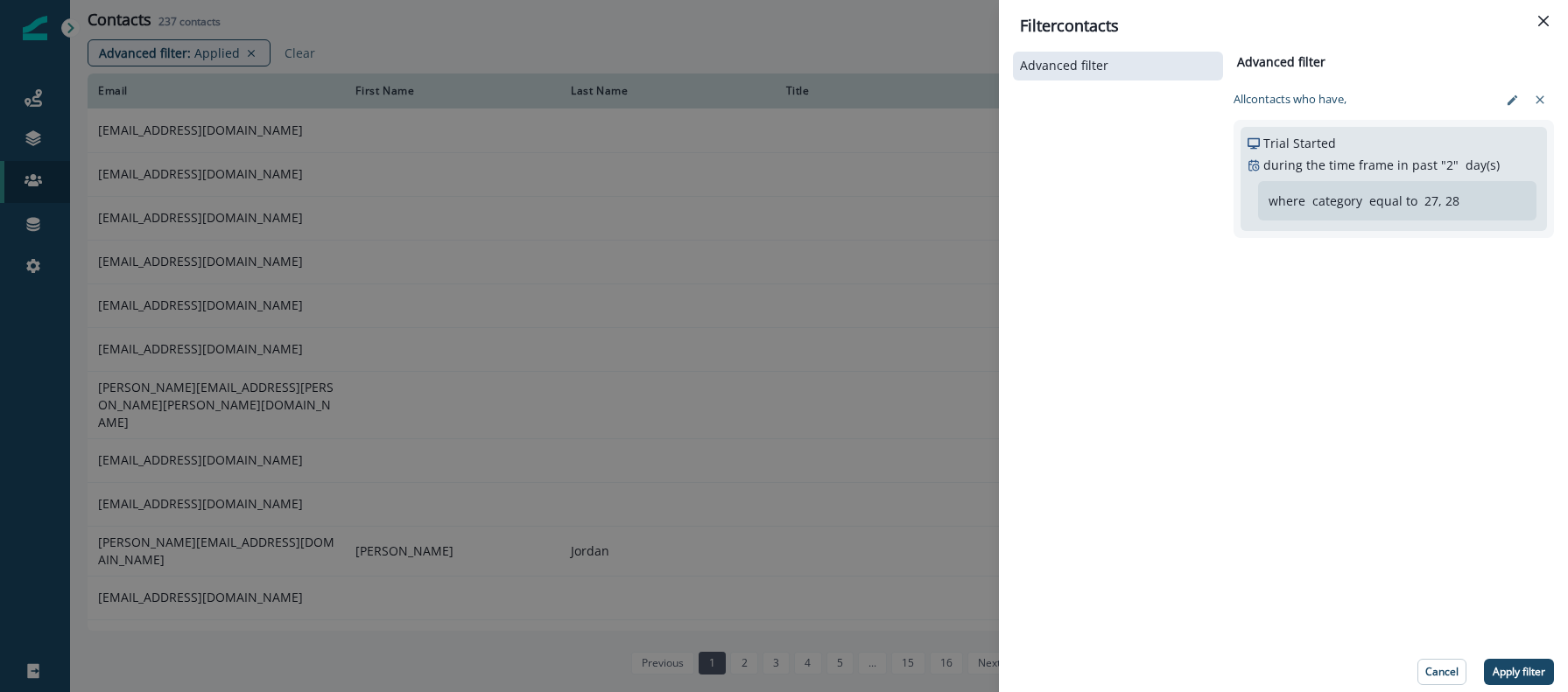
click at [1499, 670] on p "Apply filter" at bounding box center [1519, 672] width 52 height 13
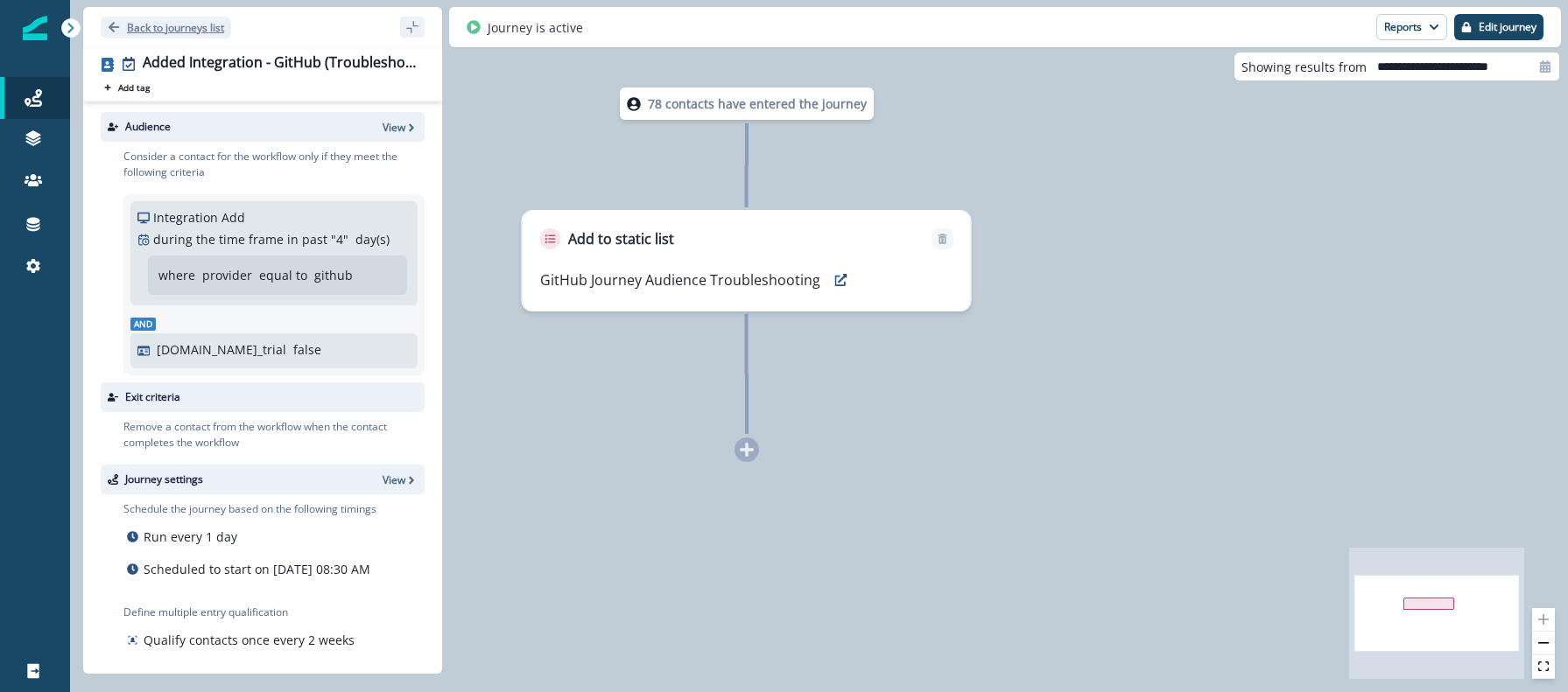
click at [162, 29] on p "Back to journeys list" at bounding box center [176, 27] width 97 height 15
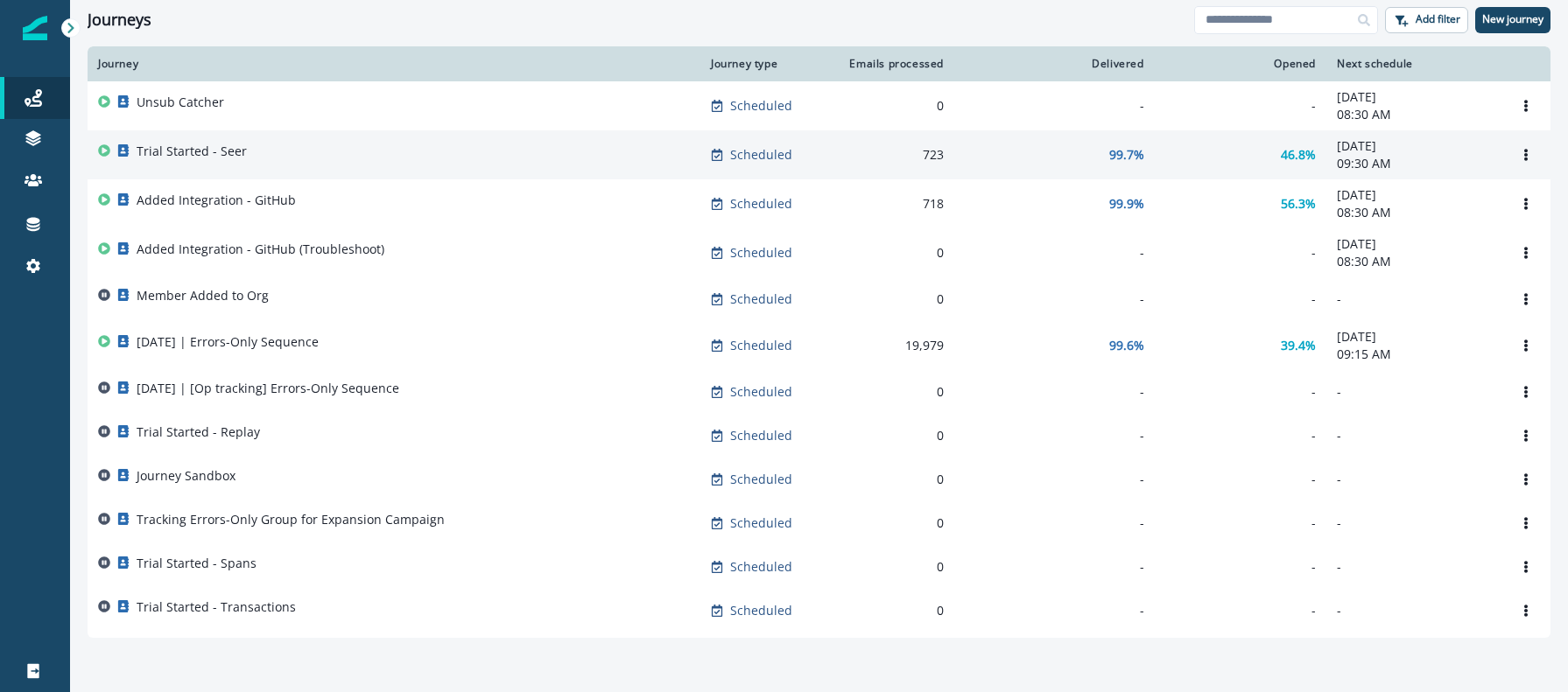
click at [213, 153] on p "Trial Started - Seer" at bounding box center [192, 151] width 111 height 17
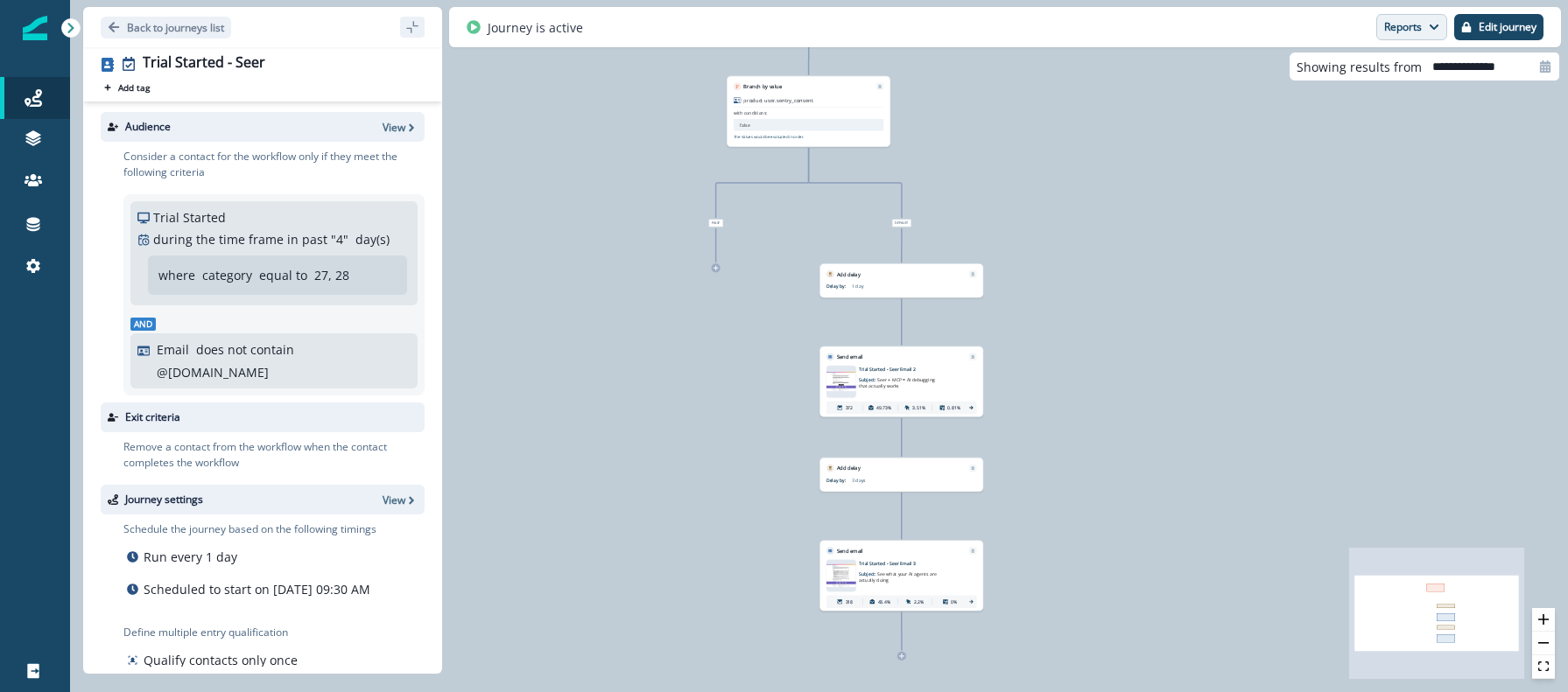
click at [1419, 27] on button "Reports" at bounding box center [1411, 26] width 71 height 26
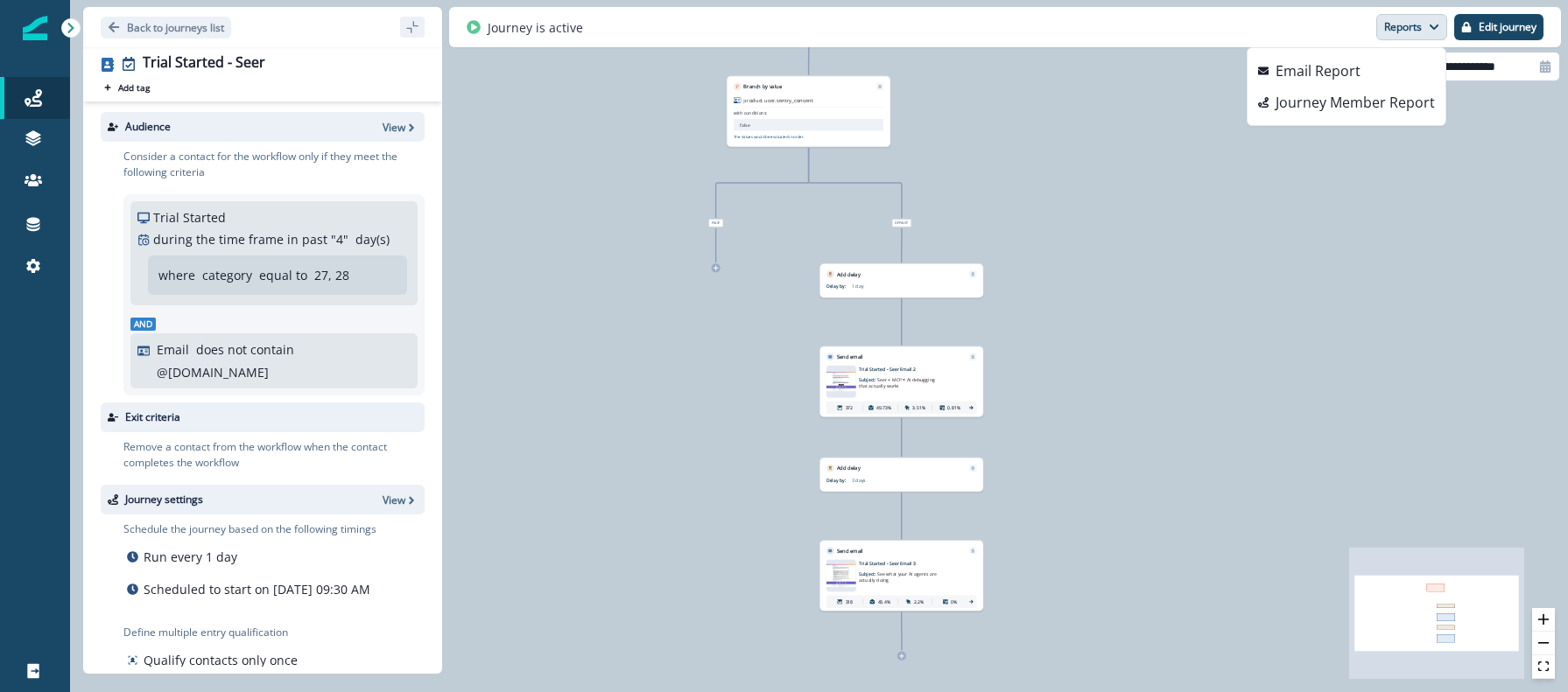
click at [1502, 63] on input "**********" at bounding box center [1490, 66] width 138 height 28
select select "*"
select select "****"
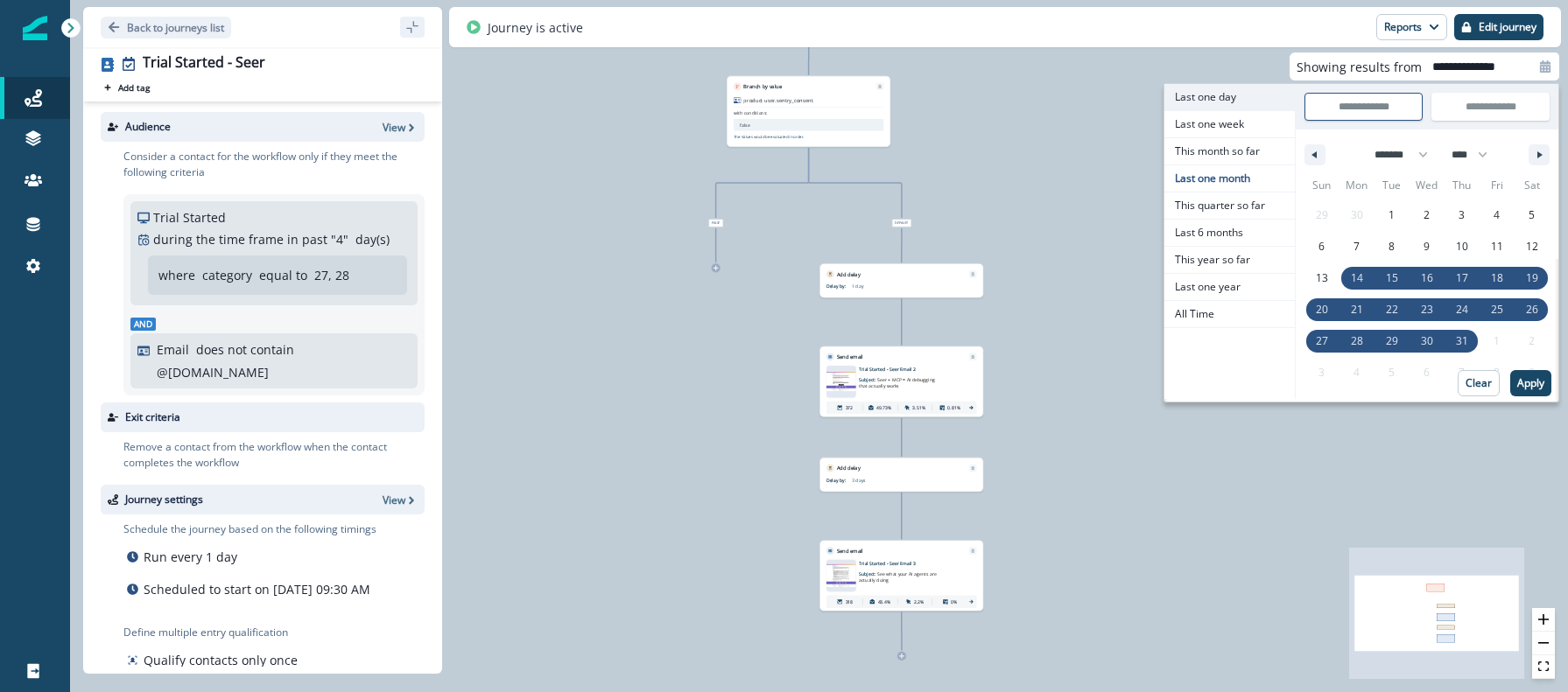
click at [1225, 90] on span "Last one day" at bounding box center [1229, 97] width 130 height 26
type input "**********"
select select "*"
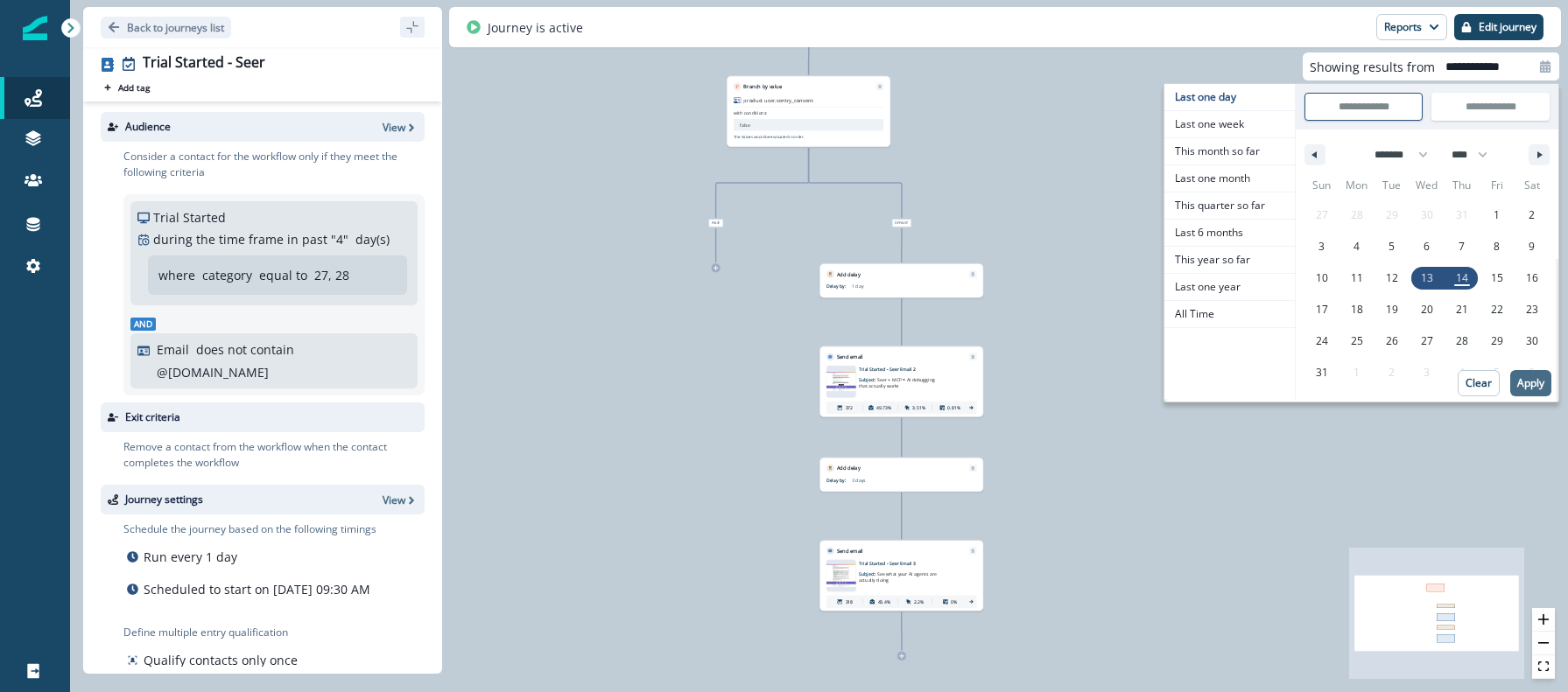
click at [1524, 379] on p "Apply" at bounding box center [1530, 383] width 27 height 13
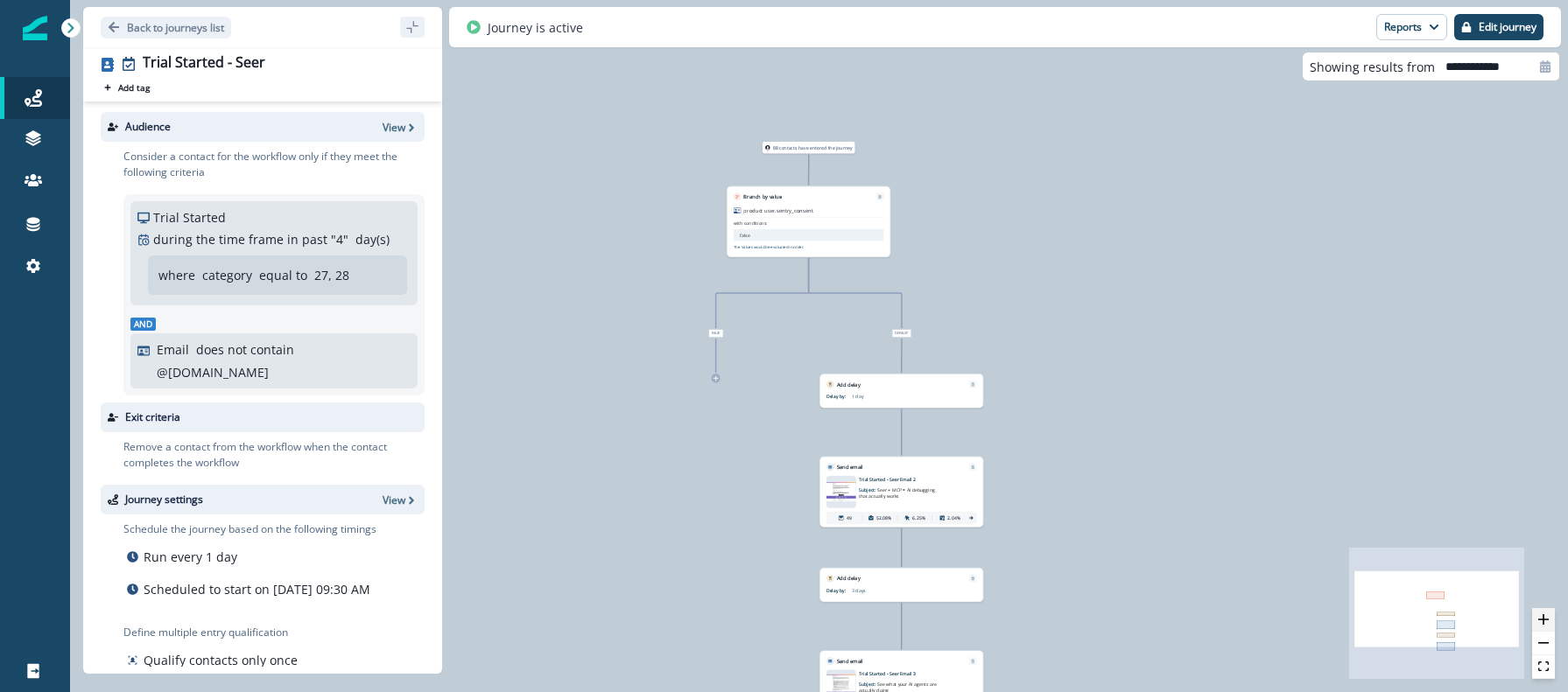
click at [1547, 617] on icon "zoom in" at bounding box center [1543, 619] width 11 height 11
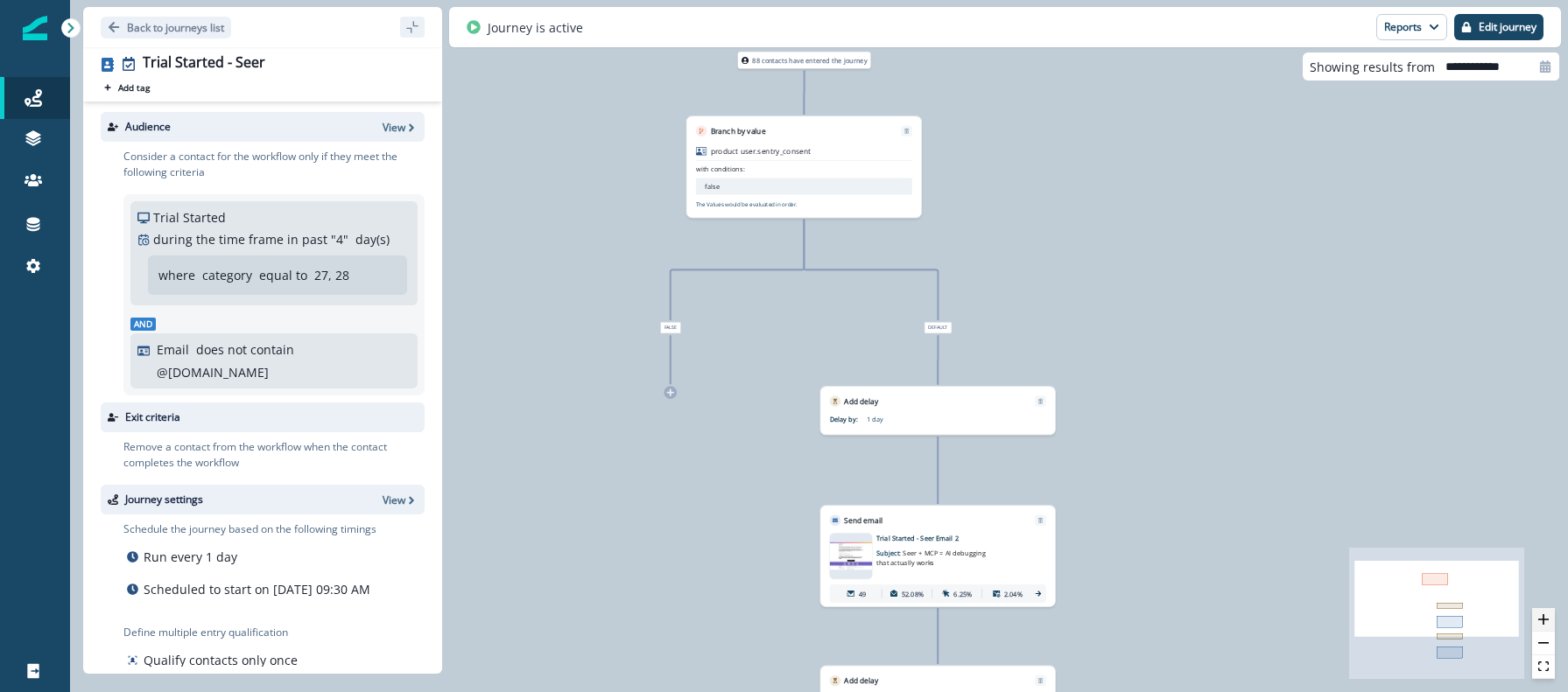
click at [1547, 617] on icon "zoom in" at bounding box center [1543, 619] width 11 height 11
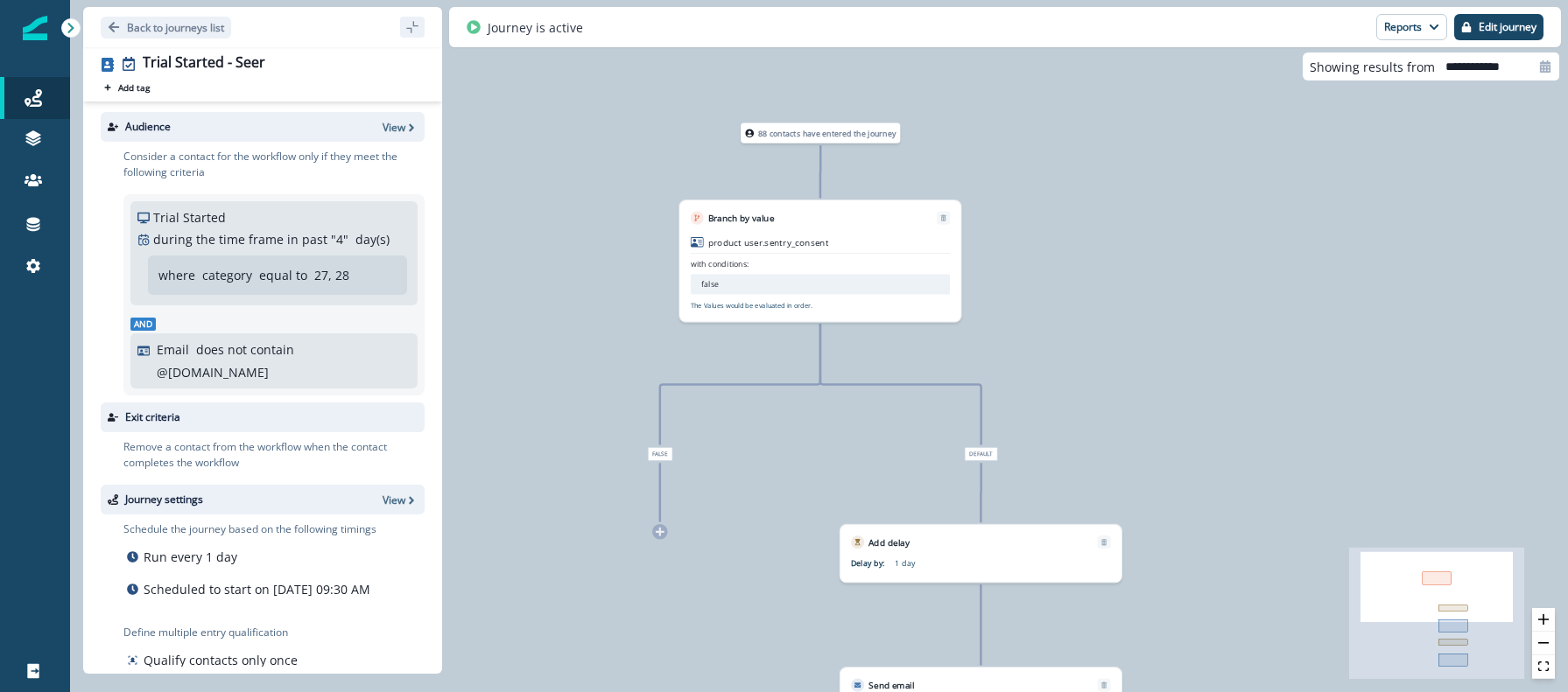
click at [351, 252] on div "Trial Started during the time frame in past " 4 " day(s) Add frequency where ca…" at bounding box center [274, 253] width 273 height 90
click at [1515, 26] on p "Edit journey" at bounding box center [1507, 27] width 58 height 13
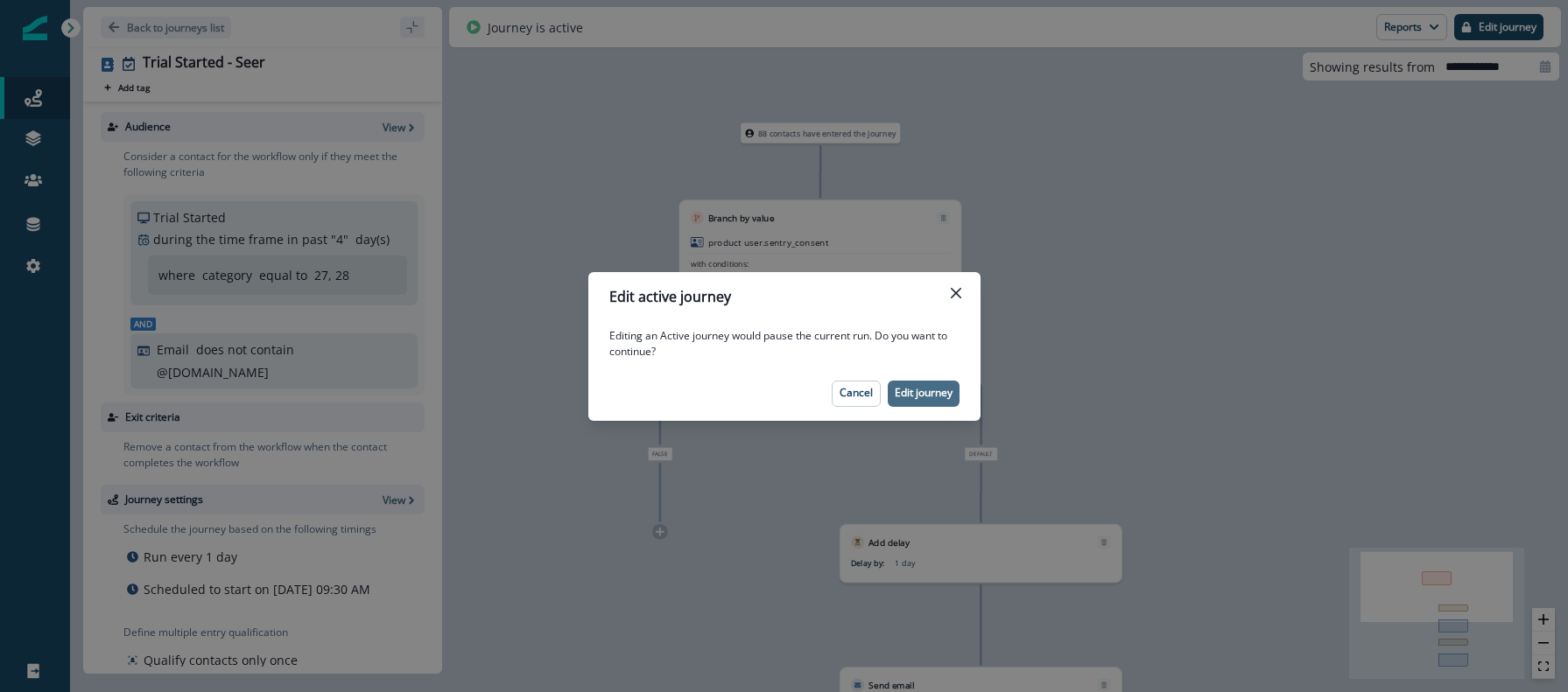
click at [907, 387] on p "Edit journey" at bounding box center [924, 393] width 58 height 13
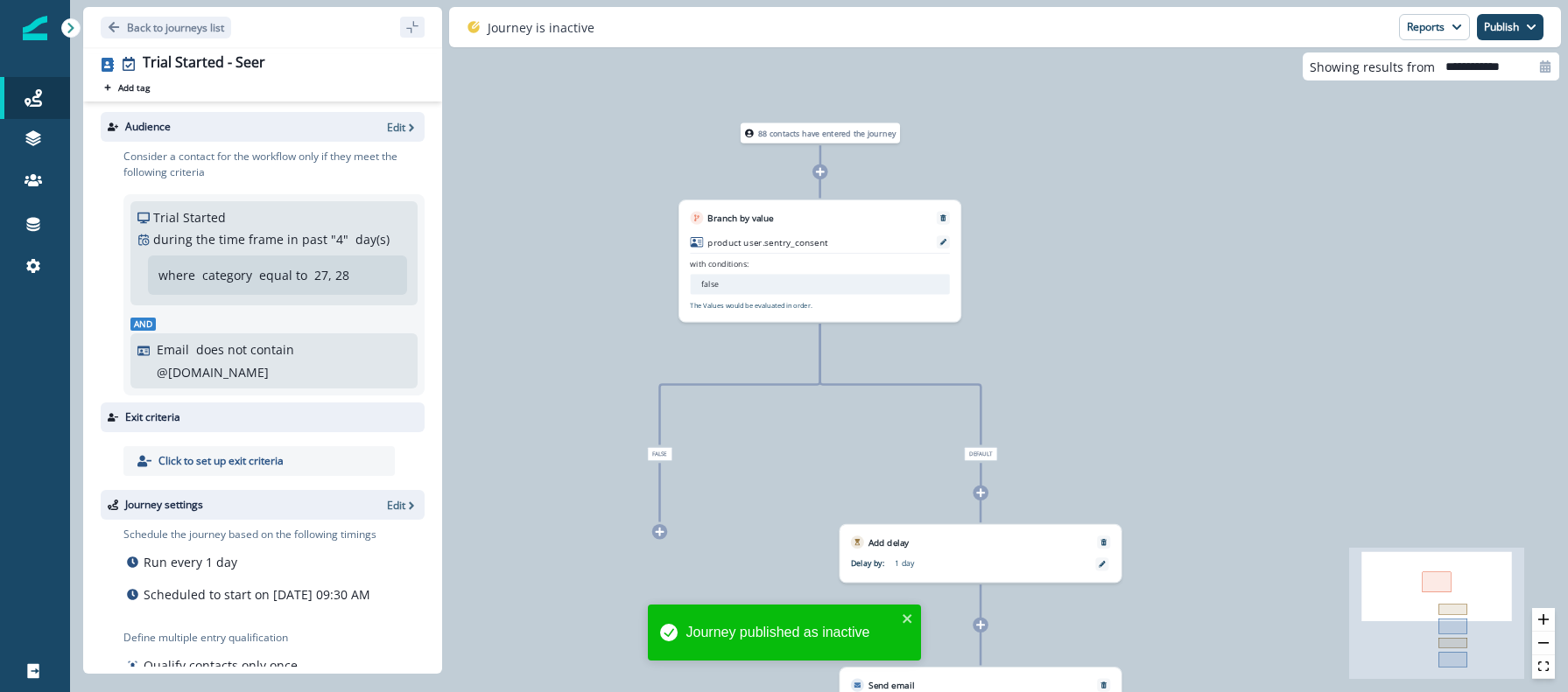
click at [335, 234] on p "" 4 "" at bounding box center [340, 239] width 17 height 18
click at [402, 127] on p "Edit" at bounding box center [396, 127] width 18 height 15
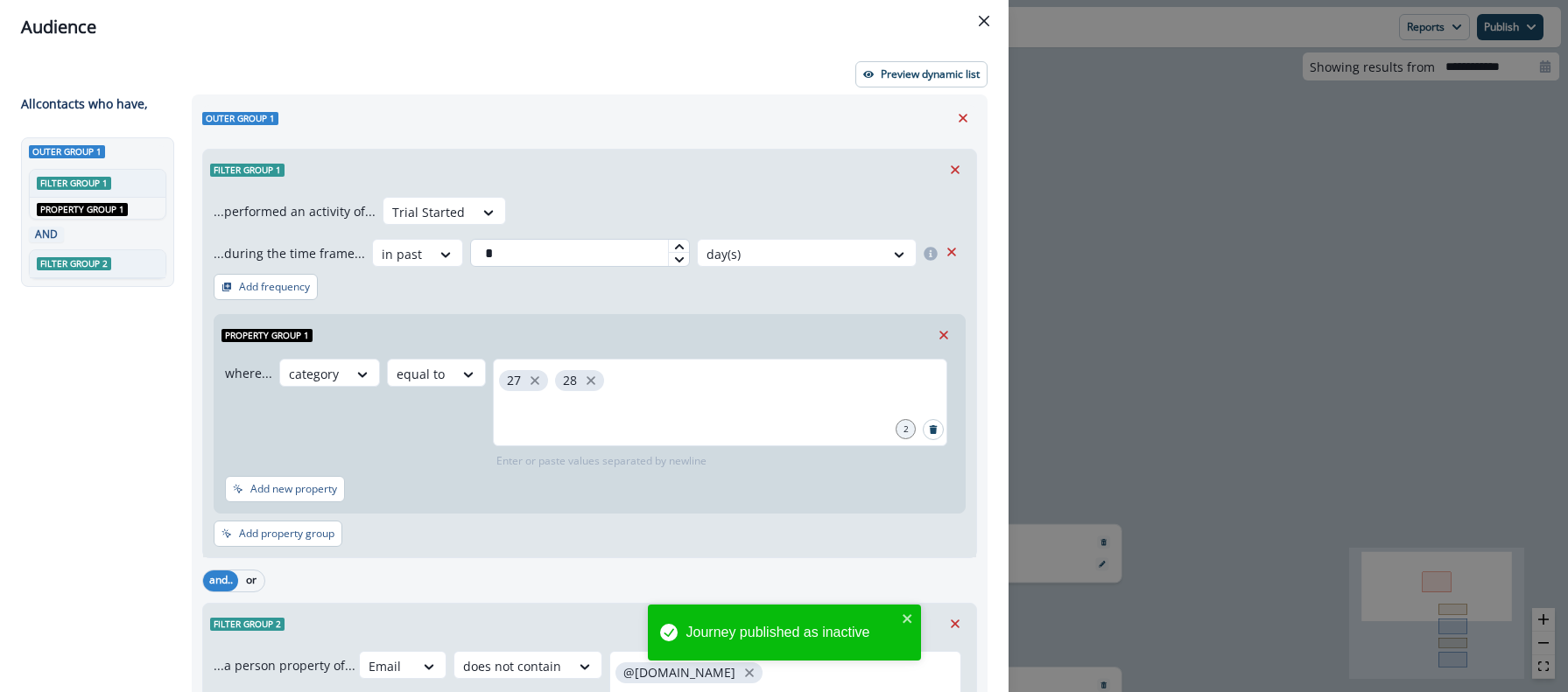
click at [505, 258] on input "*" at bounding box center [579, 252] width 219 height 28
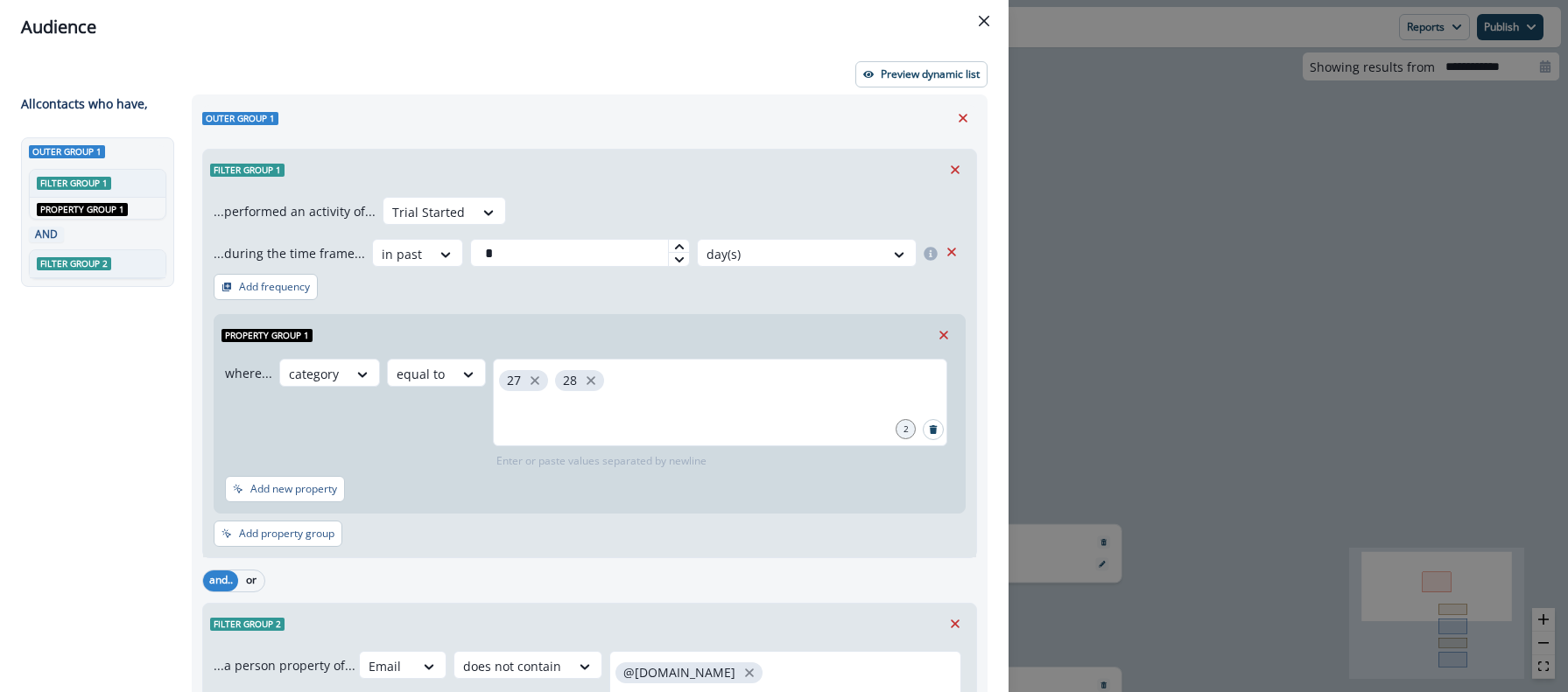
scroll to position [233, 0]
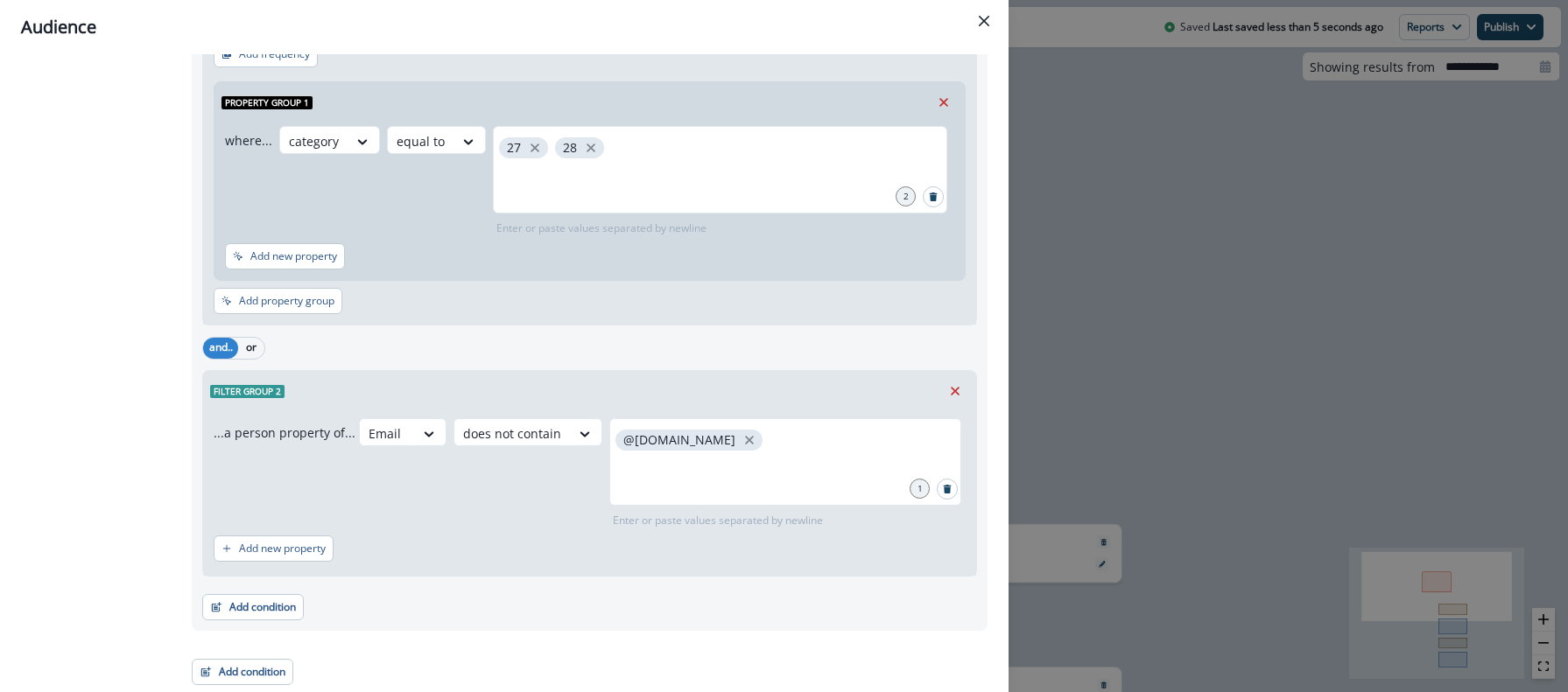
type input "*"
click at [1029, 497] on div "Audience Preview dynamic list All contact s who have, Outer group 1 Filter grou…" at bounding box center [784, 346] width 1568 height 692
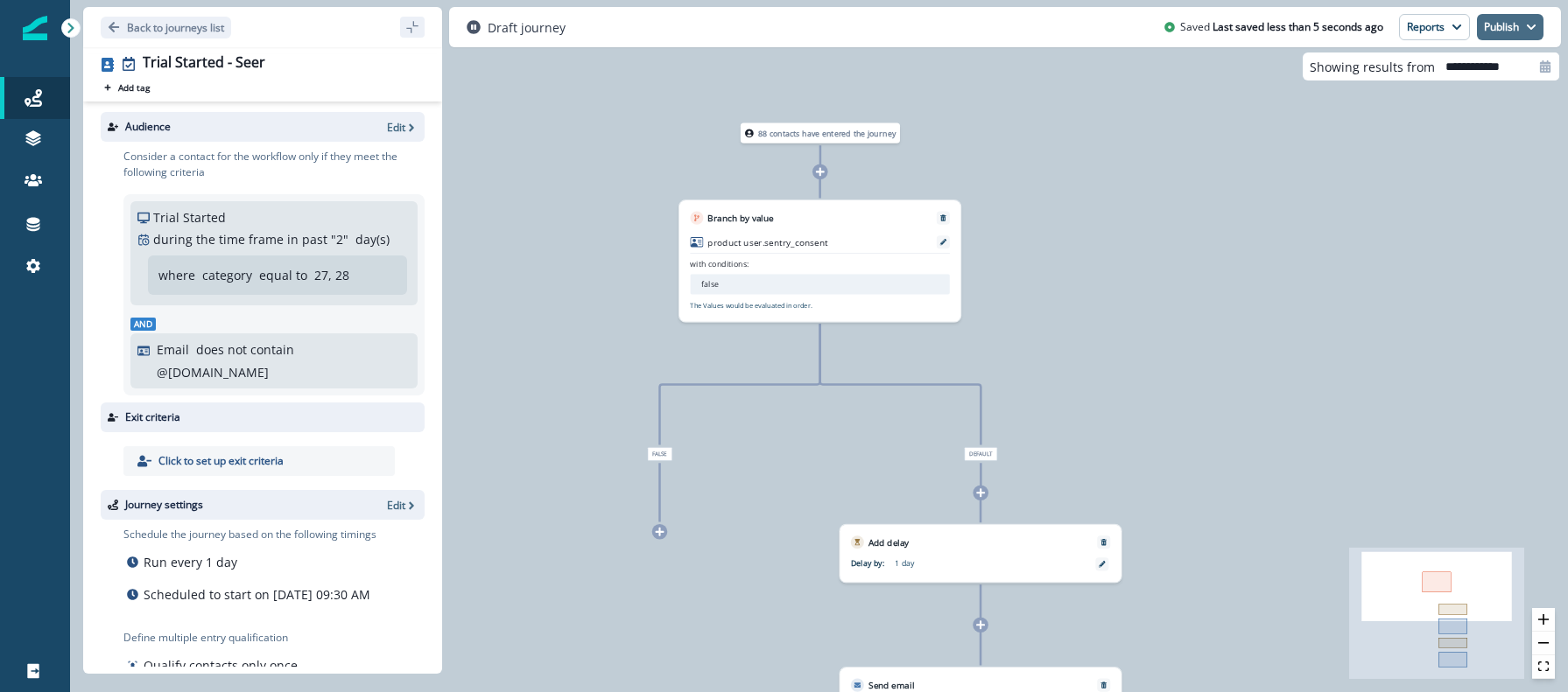
click at [1486, 31] on button "Publish" at bounding box center [1510, 26] width 67 height 26
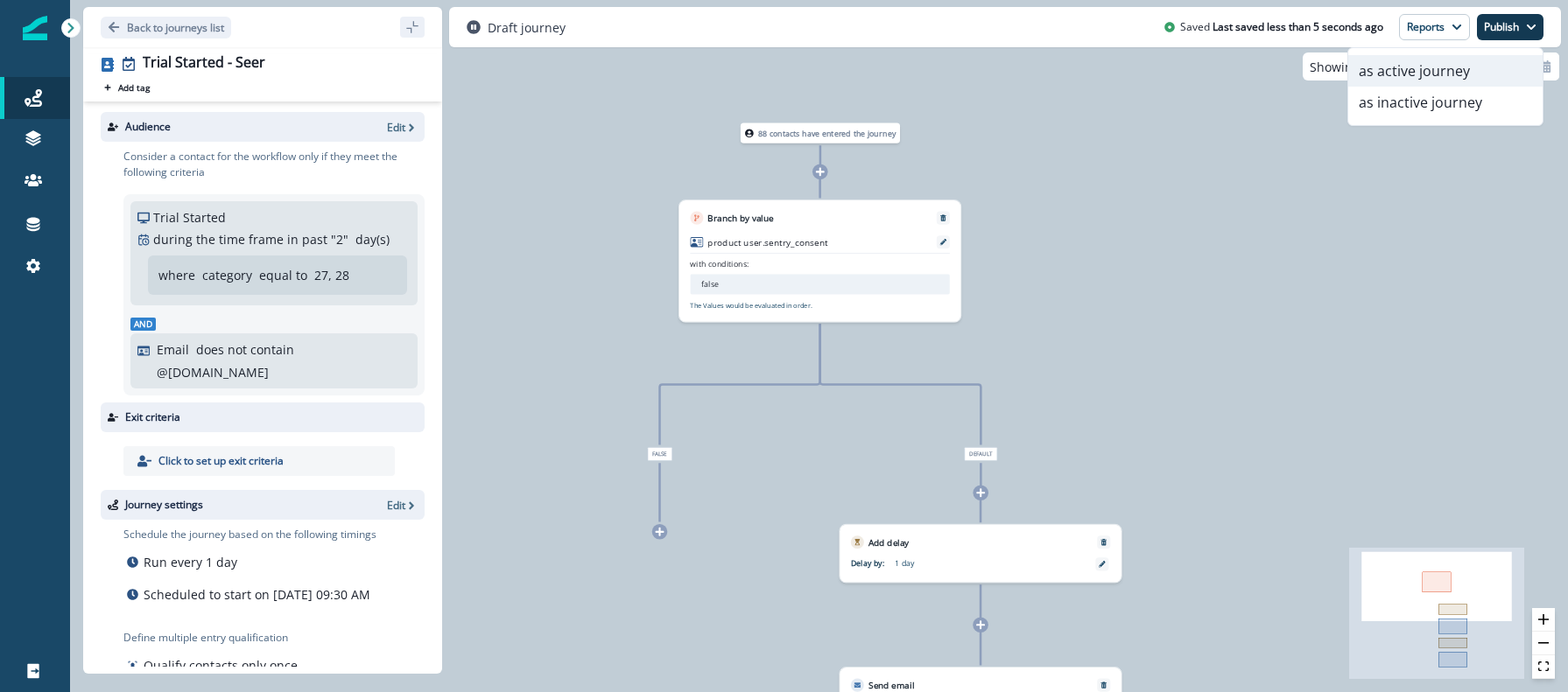
click at [1431, 71] on button "as active journey" at bounding box center [1445, 71] width 194 height 31
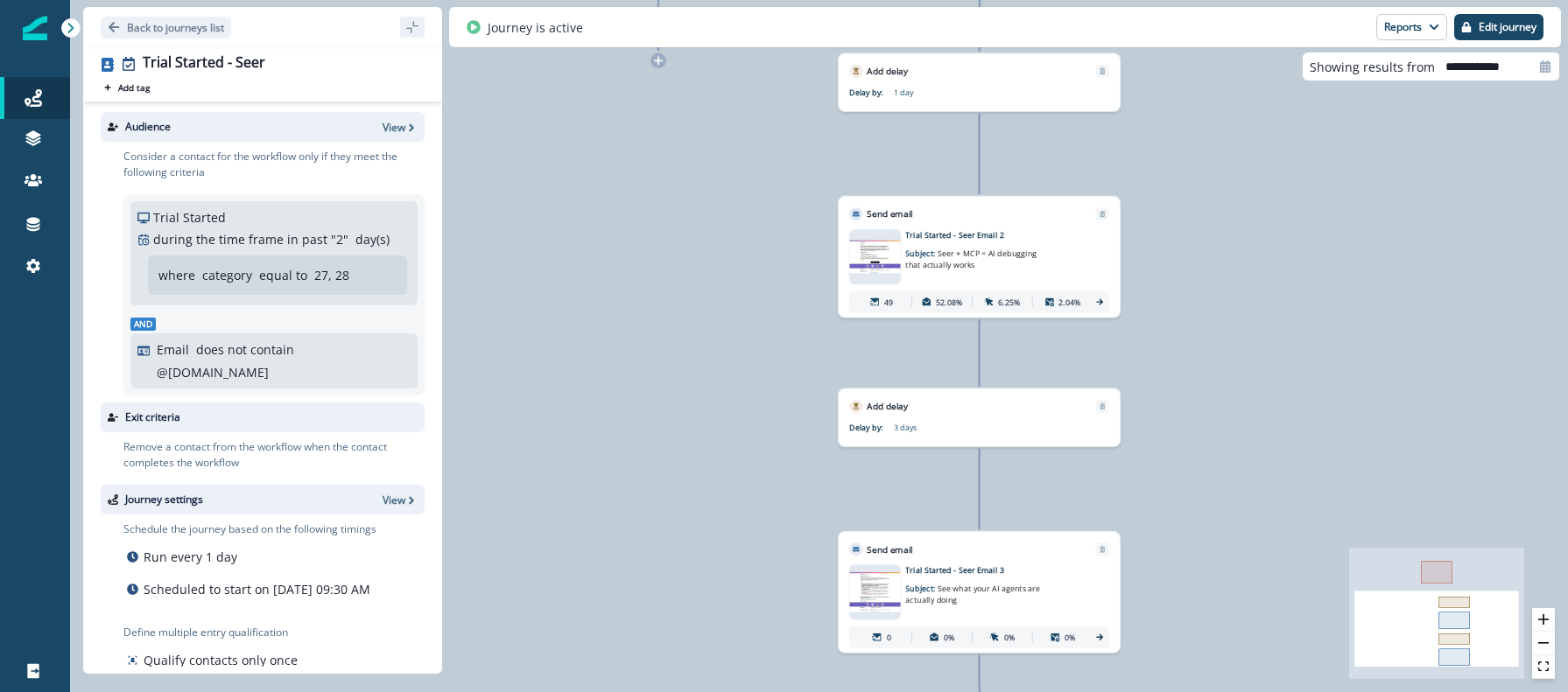
click at [1552, 67] on div at bounding box center [1545, 66] width 28 height 28
select select "*"
select select "****"
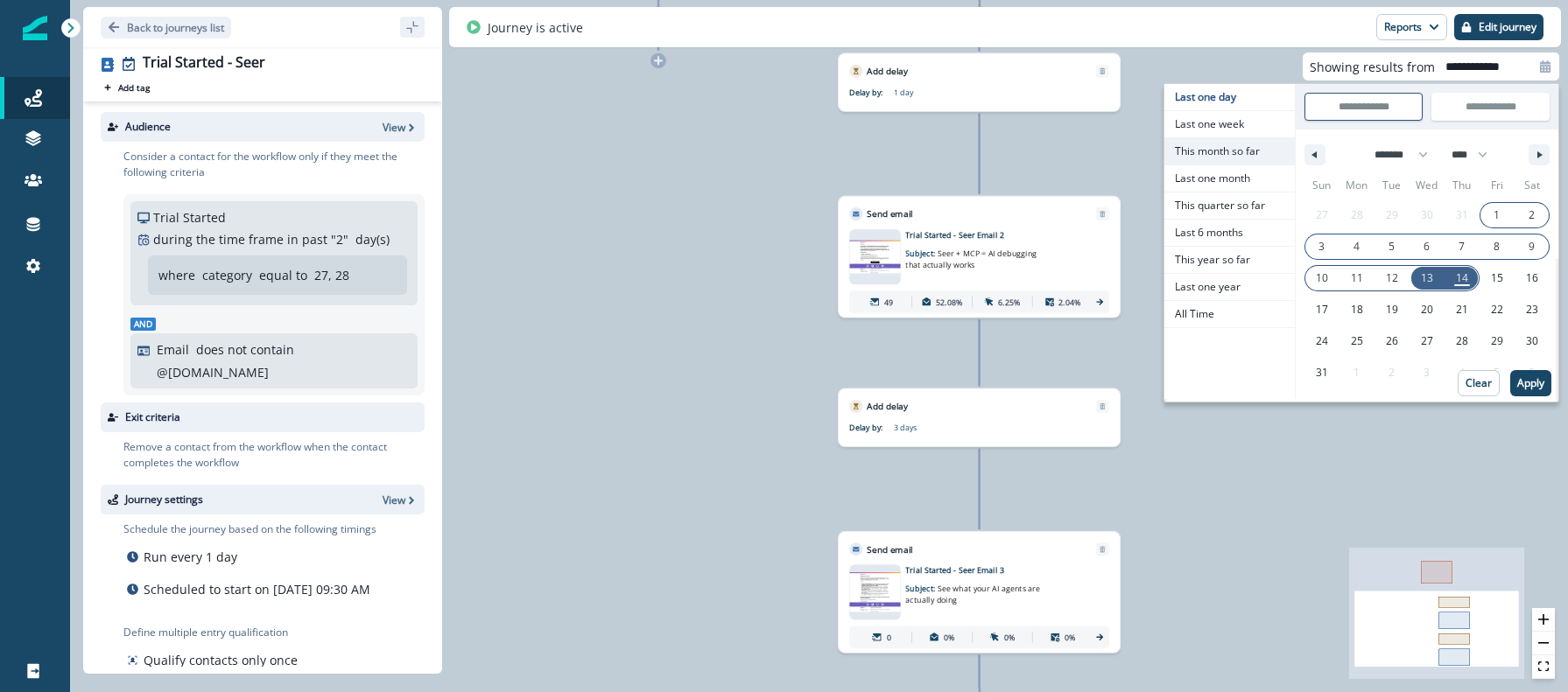
click at [1233, 144] on span "This month so far" at bounding box center [1229, 151] width 130 height 26
type input "**********"
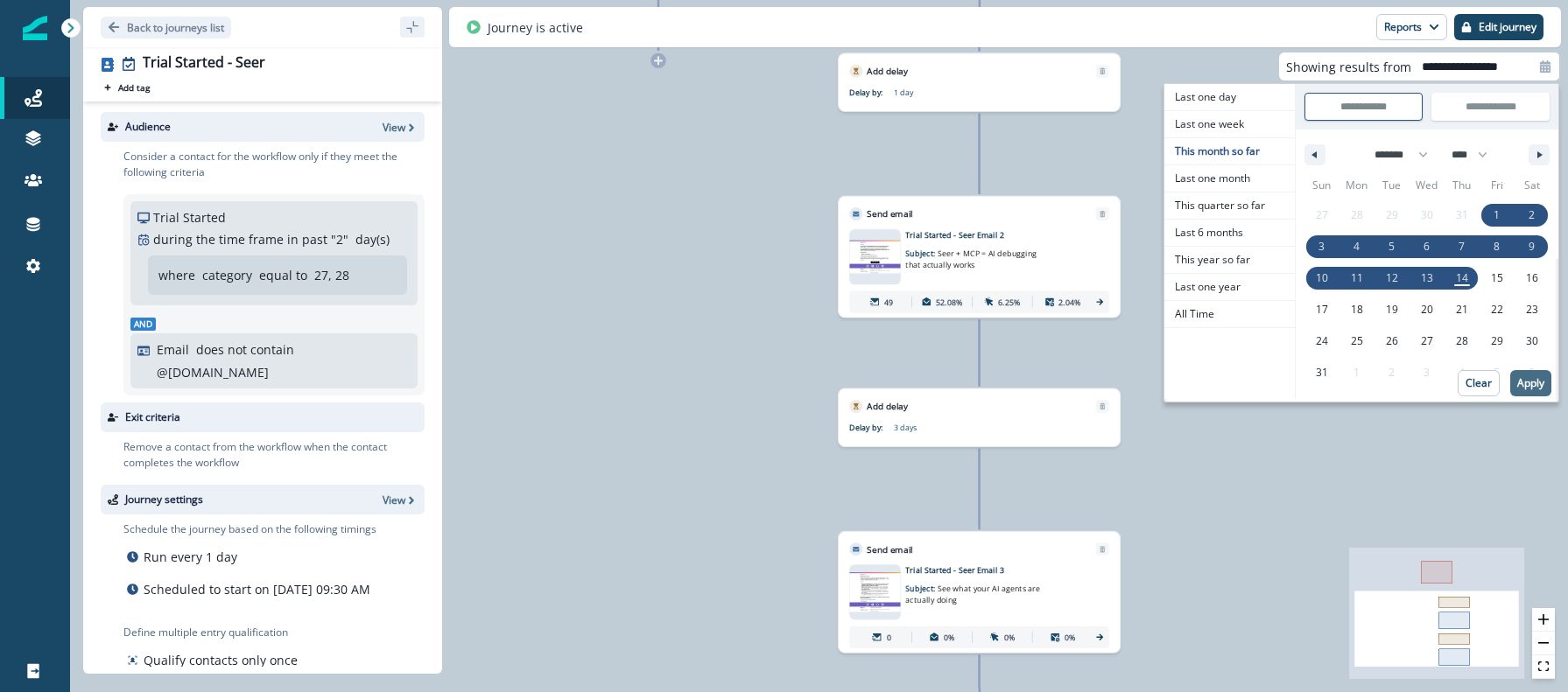
click at [1529, 382] on p "Apply" at bounding box center [1530, 383] width 27 height 13
